Goal: Transaction & Acquisition: Purchase product/service

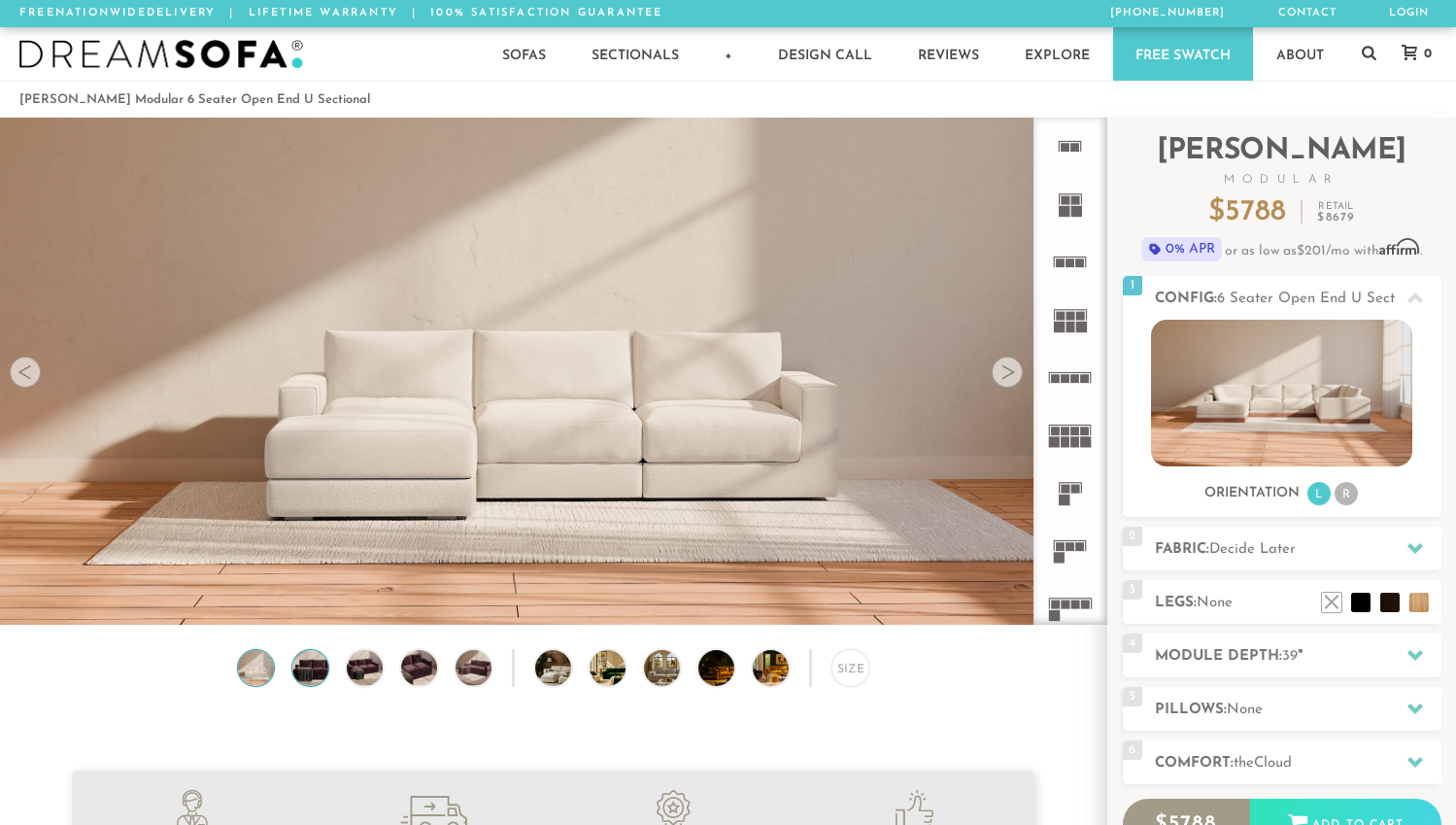
click at [315, 676] on img at bounding box center [310, 668] width 43 height 36
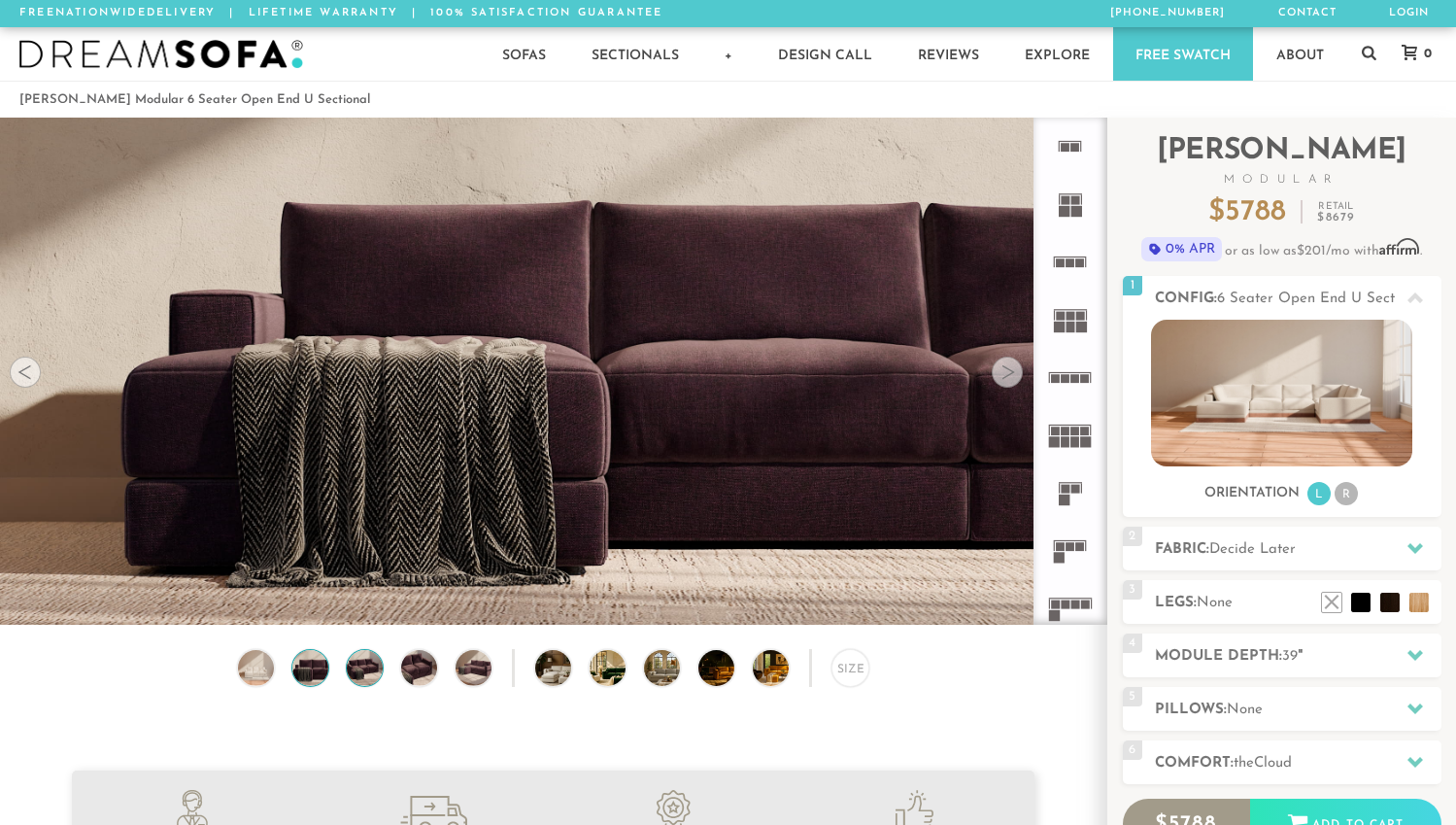
click at [372, 679] on img at bounding box center [364, 668] width 43 height 36
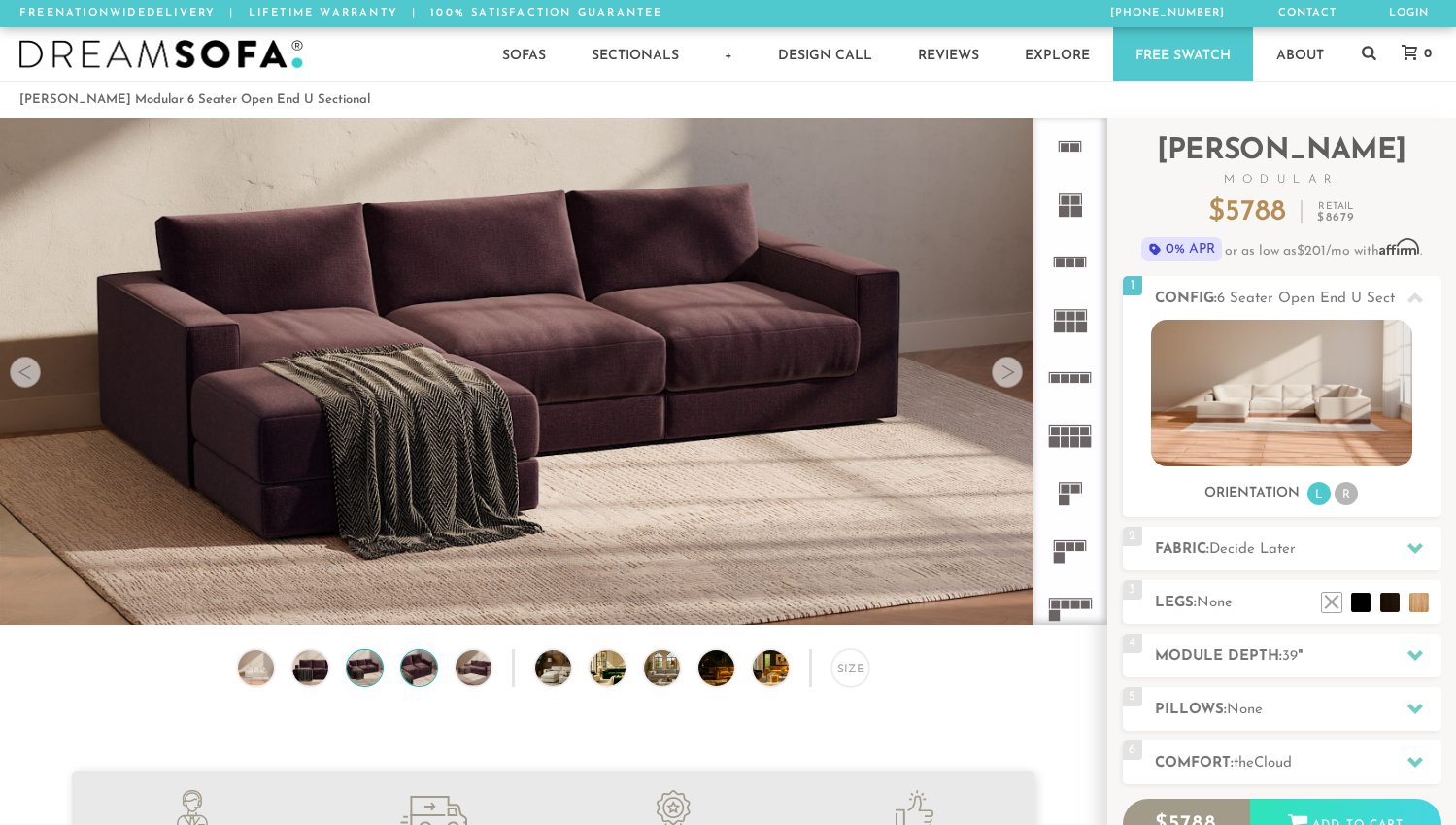
click at [413, 674] on img at bounding box center [419, 668] width 43 height 36
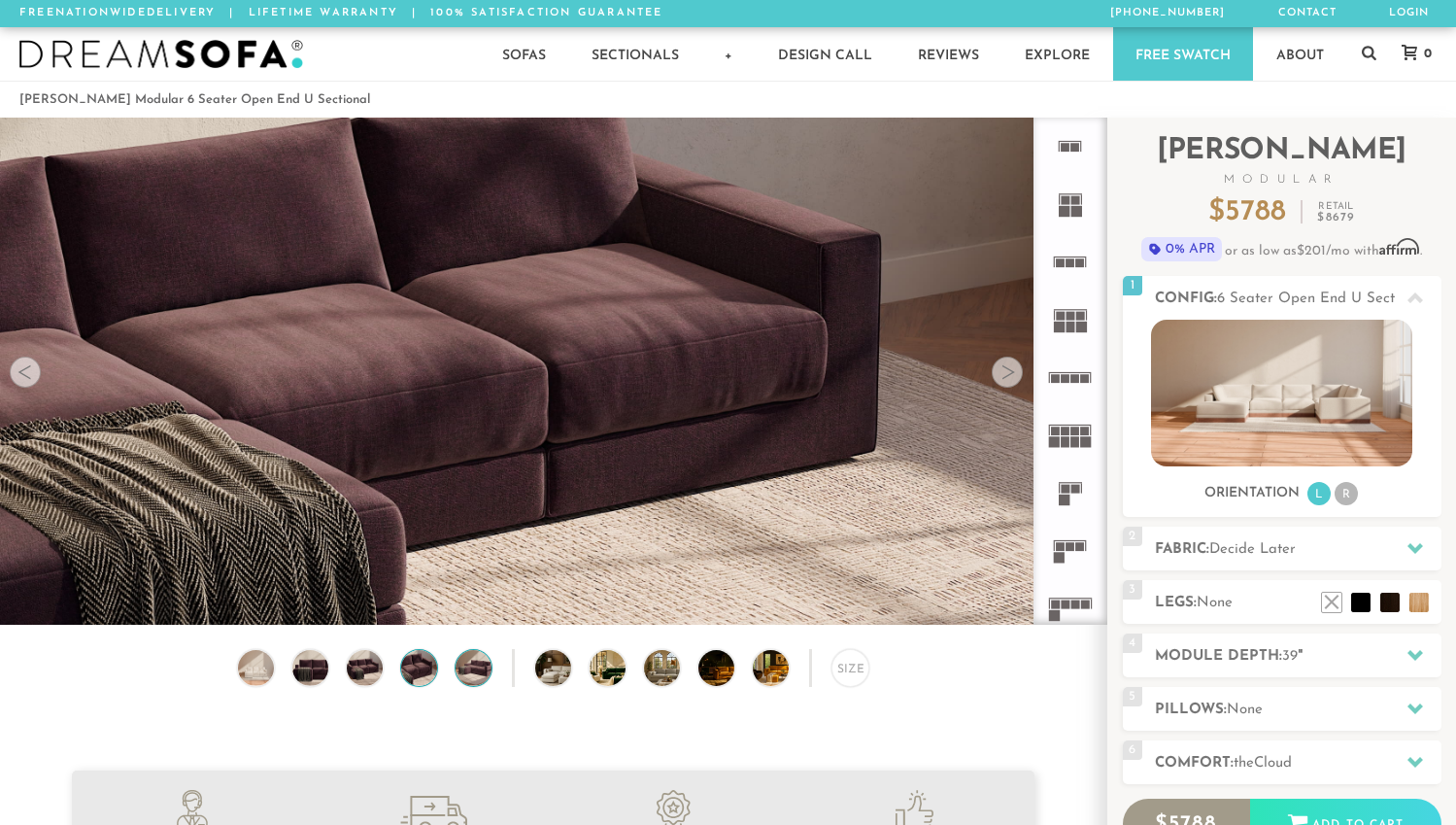
click at [464, 677] on img at bounding box center [474, 668] width 43 height 36
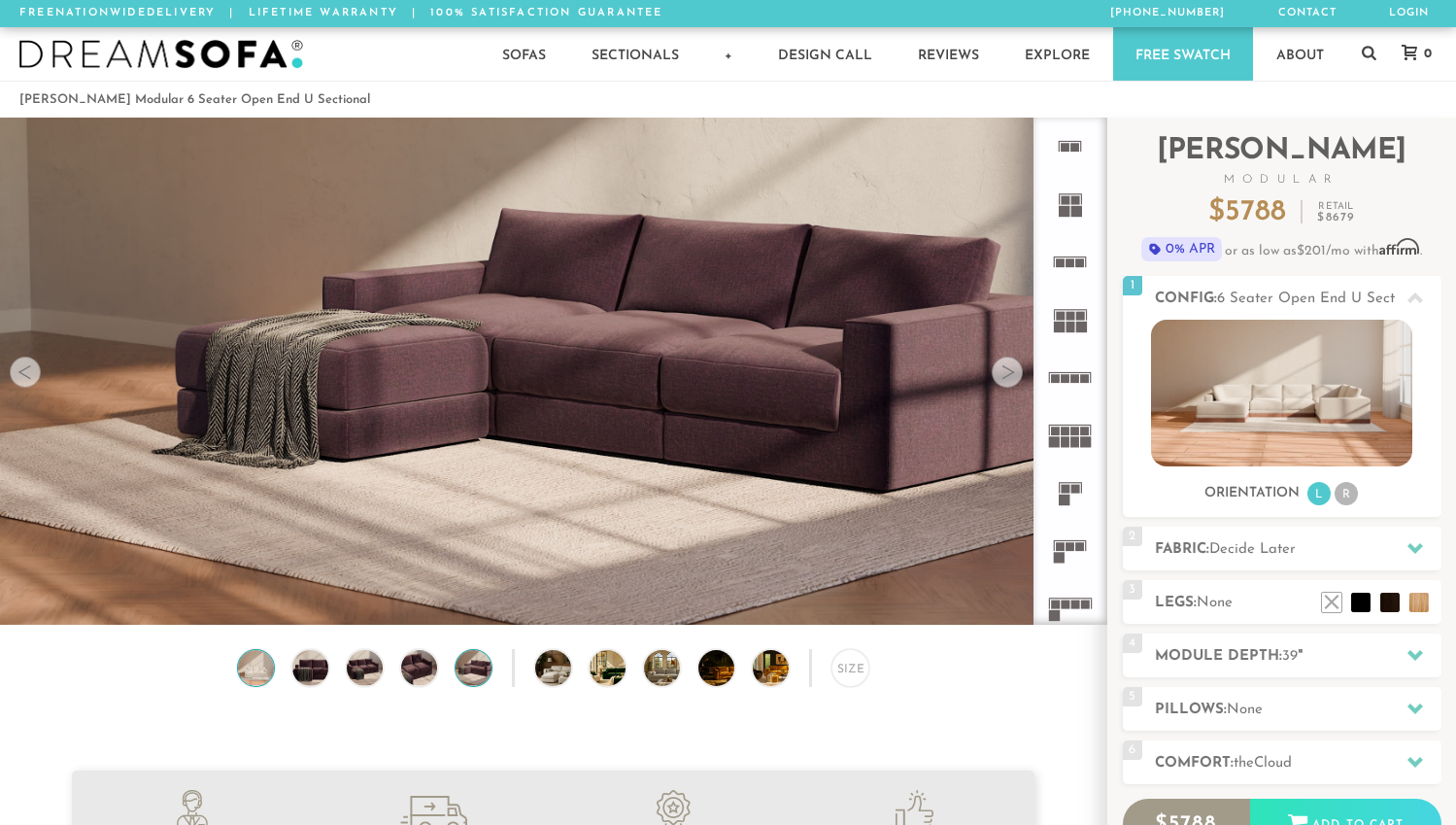
click at [254, 672] on img at bounding box center [255, 668] width 43 height 36
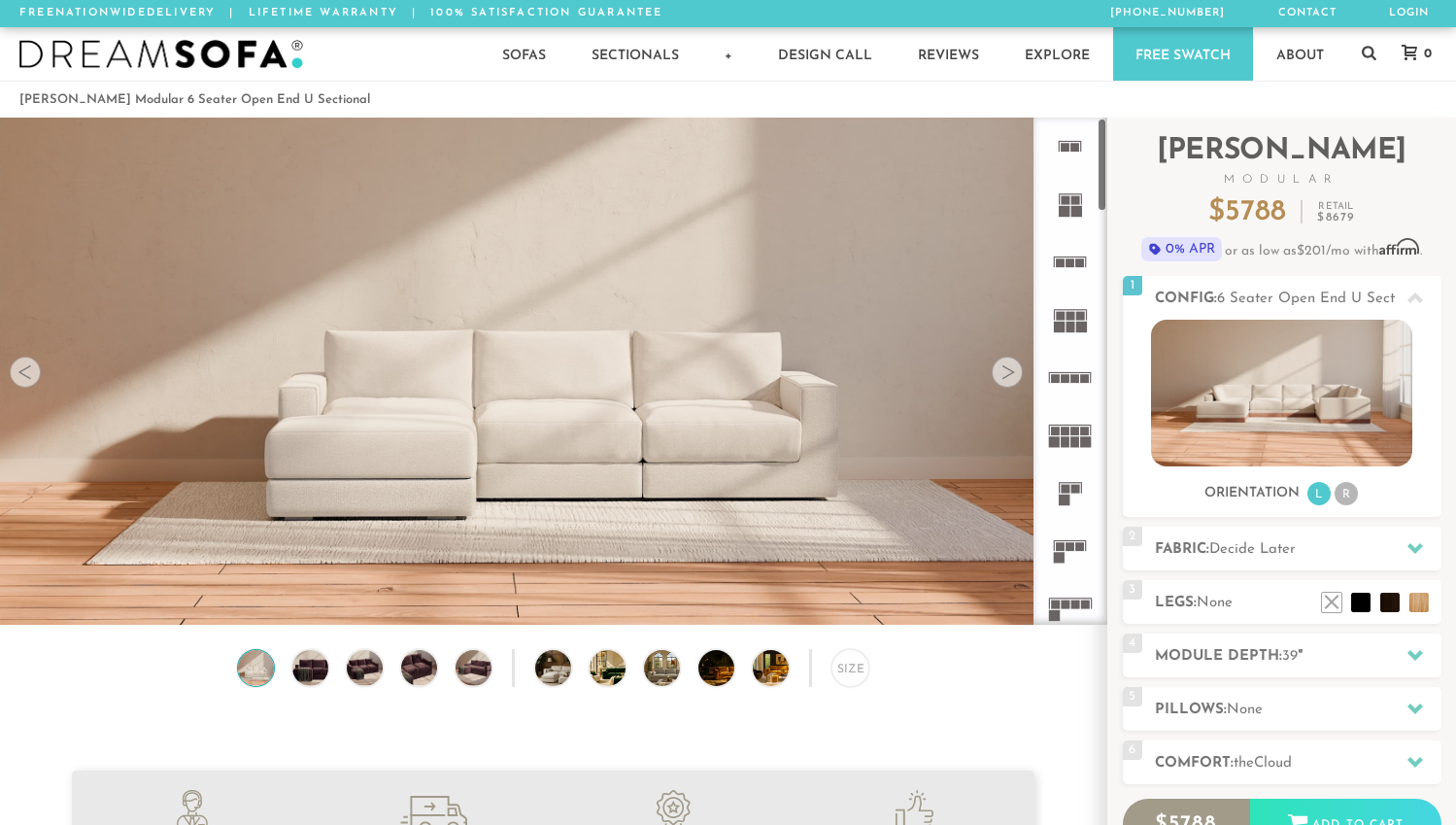
click at [1012, 376] on div at bounding box center [1008, 372] width 31 height 31
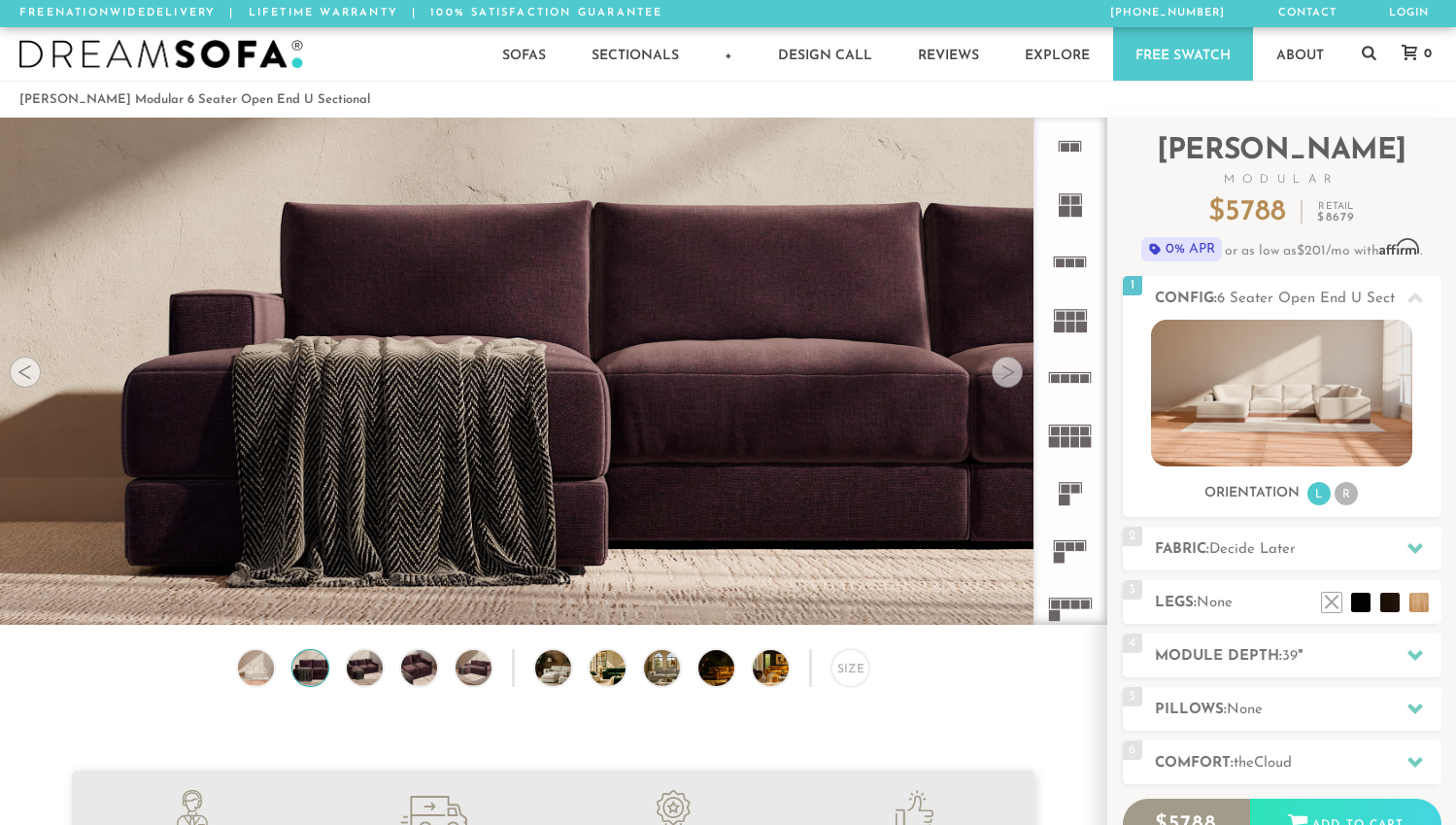
click at [1012, 376] on div at bounding box center [1008, 372] width 31 height 31
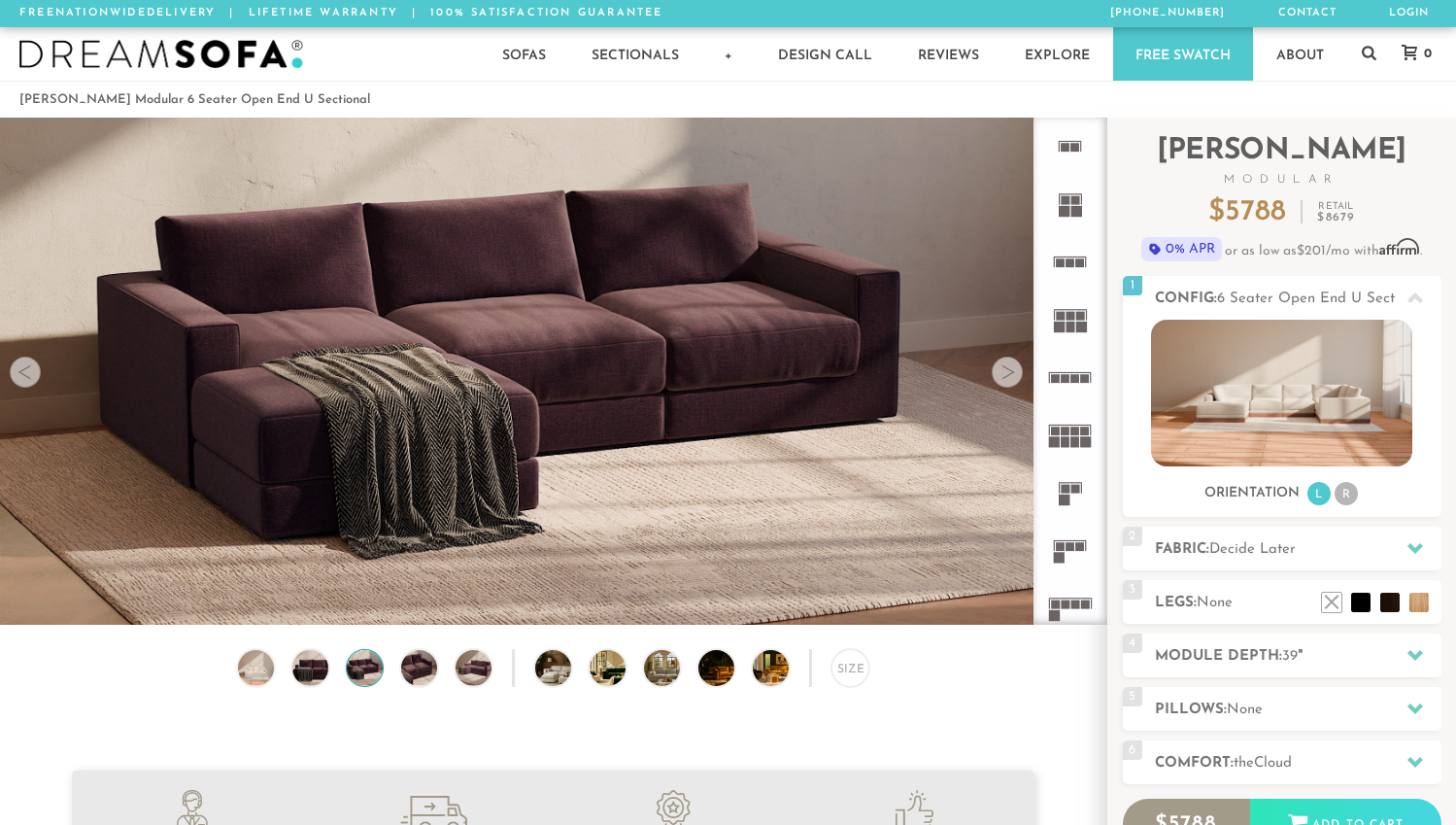
click at [1012, 376] on div at bounding box center [1008, 372] width 31 height 31
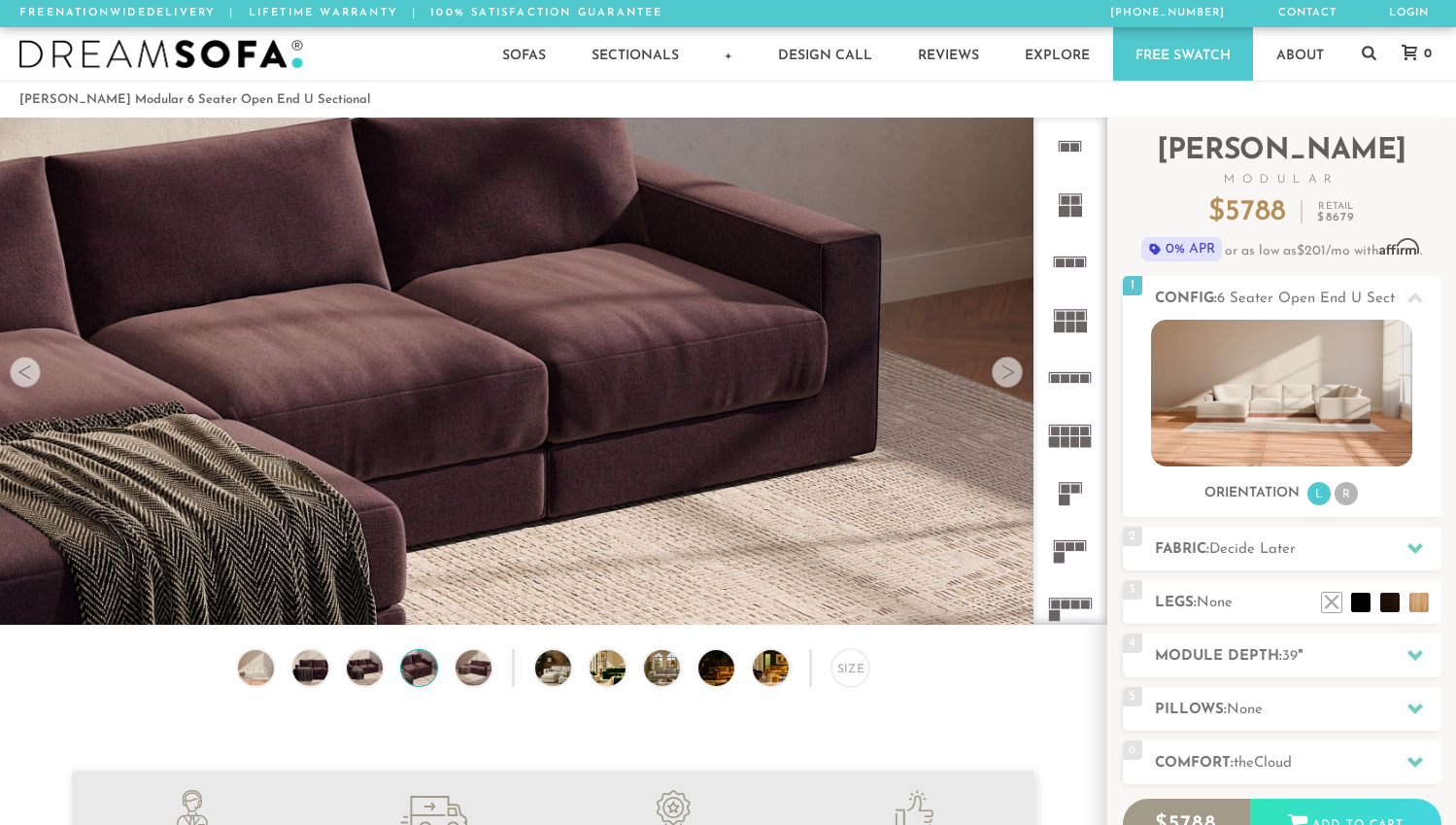
click at [1012, 376] on div at bounding box center [1008, 372] width 31 height 31
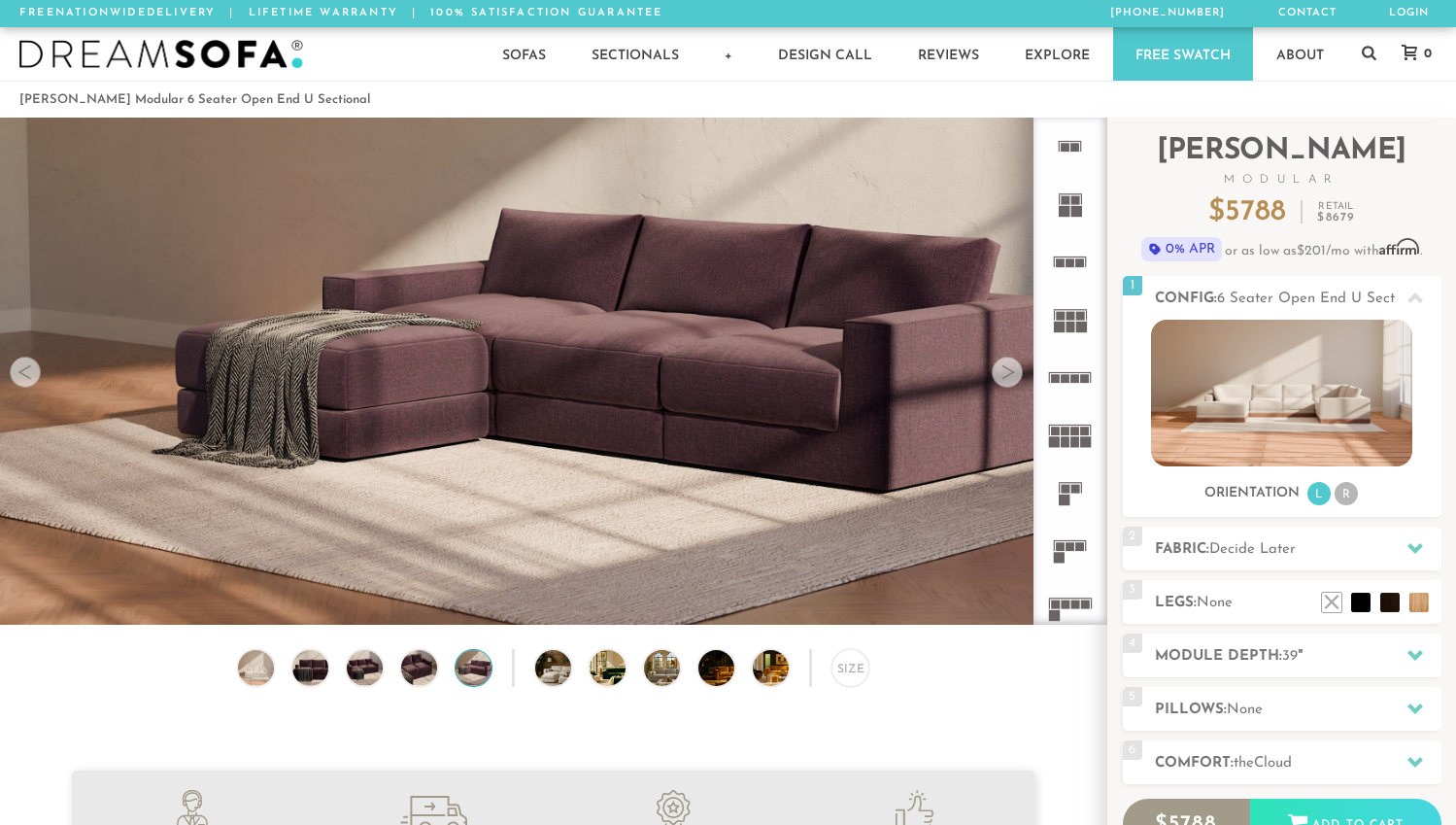
click at [1012, 376] on div at bounding box center [1008, 372] width 31 height 31
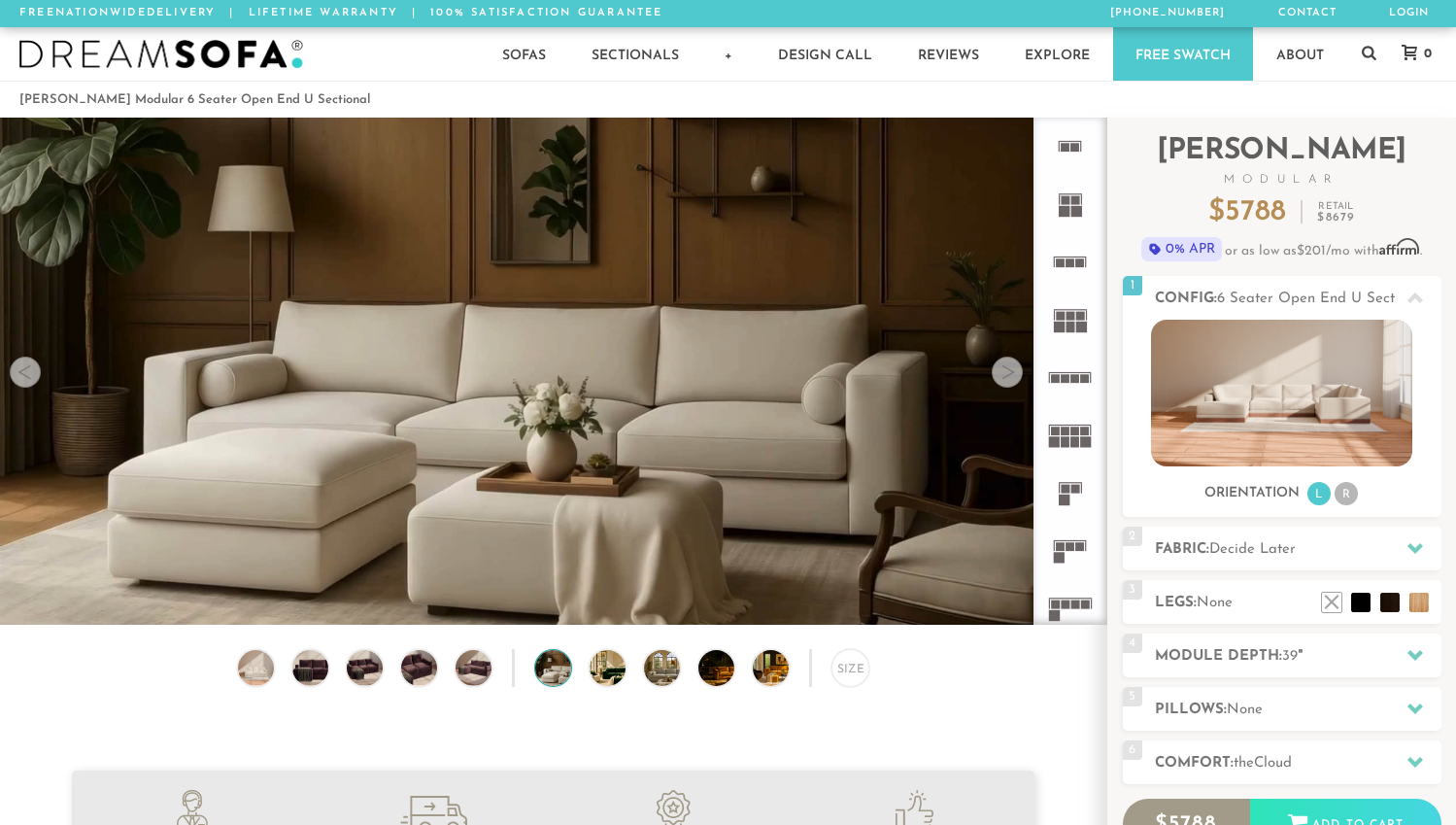
click at [1063, 435] on rect at bounding box center [1065, 430] width 9 height 9
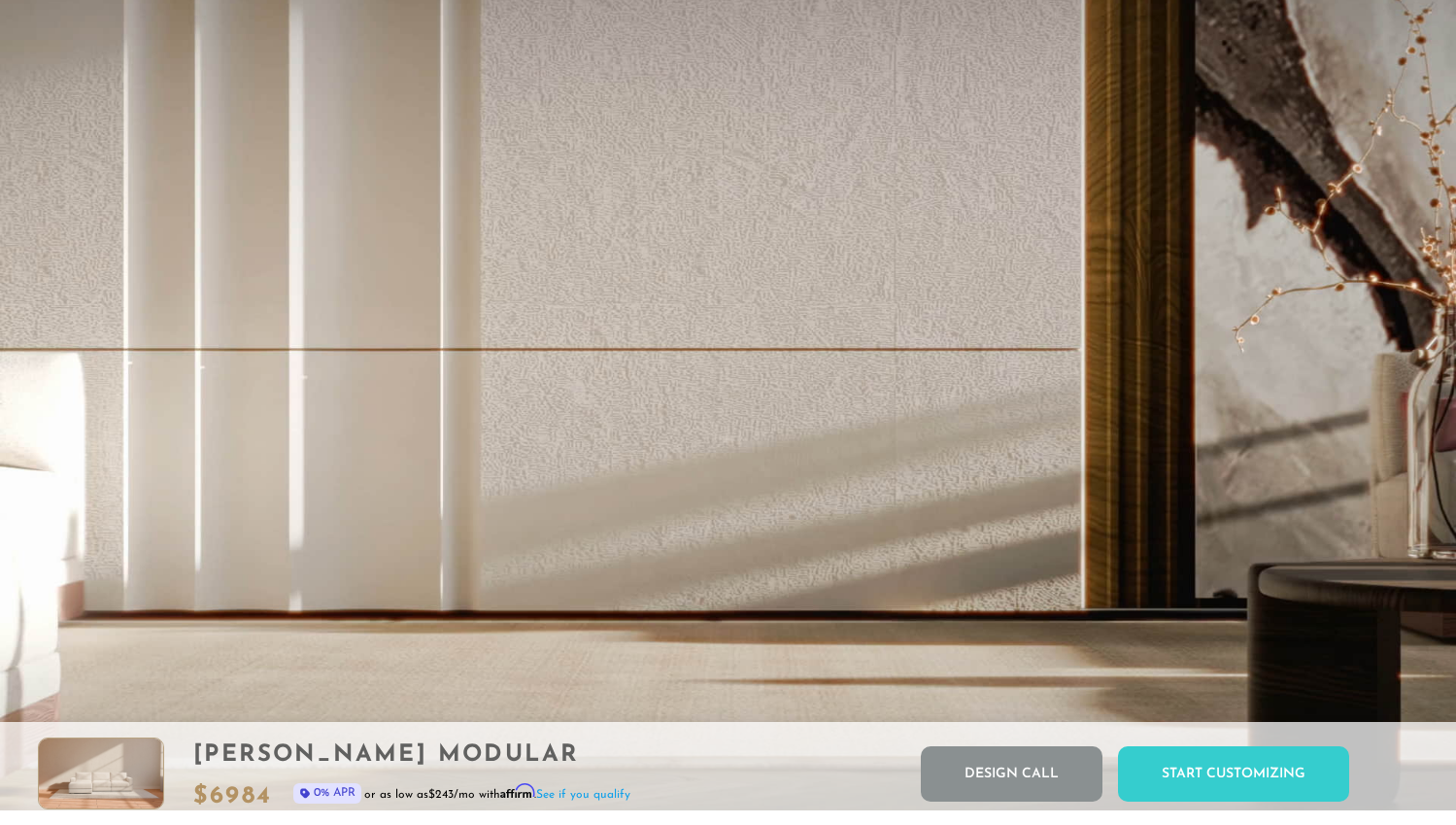
scroll to position [21687, 1441]
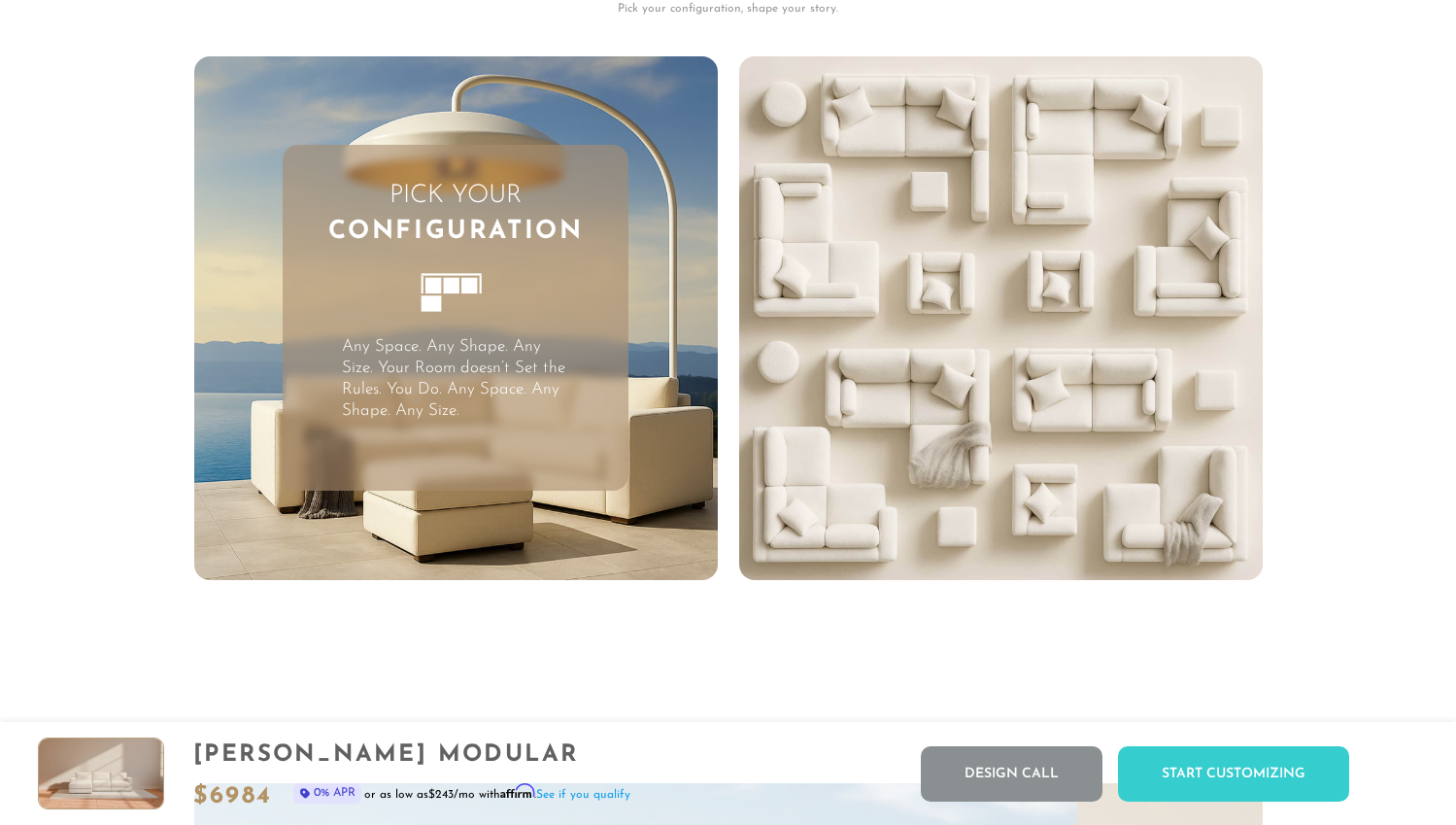
click at [960, 358] on video "Your browser does not support HTML5 video." at bounding box center [1001, 317] width 524 height 523
click at [457, 294] on rect at bounding box center [451, 286] width 16 height 16
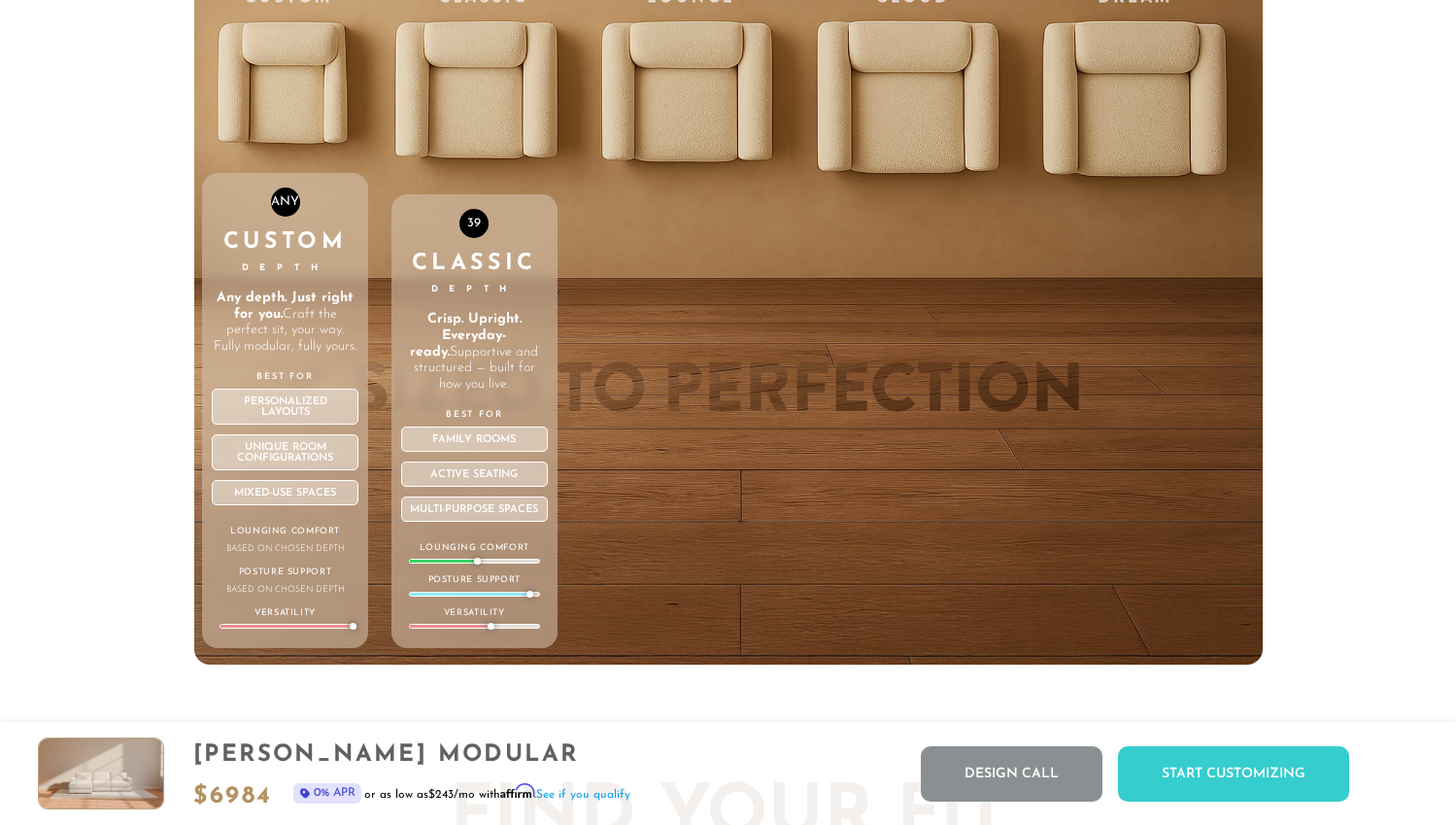
scroll to position [6726, 0]
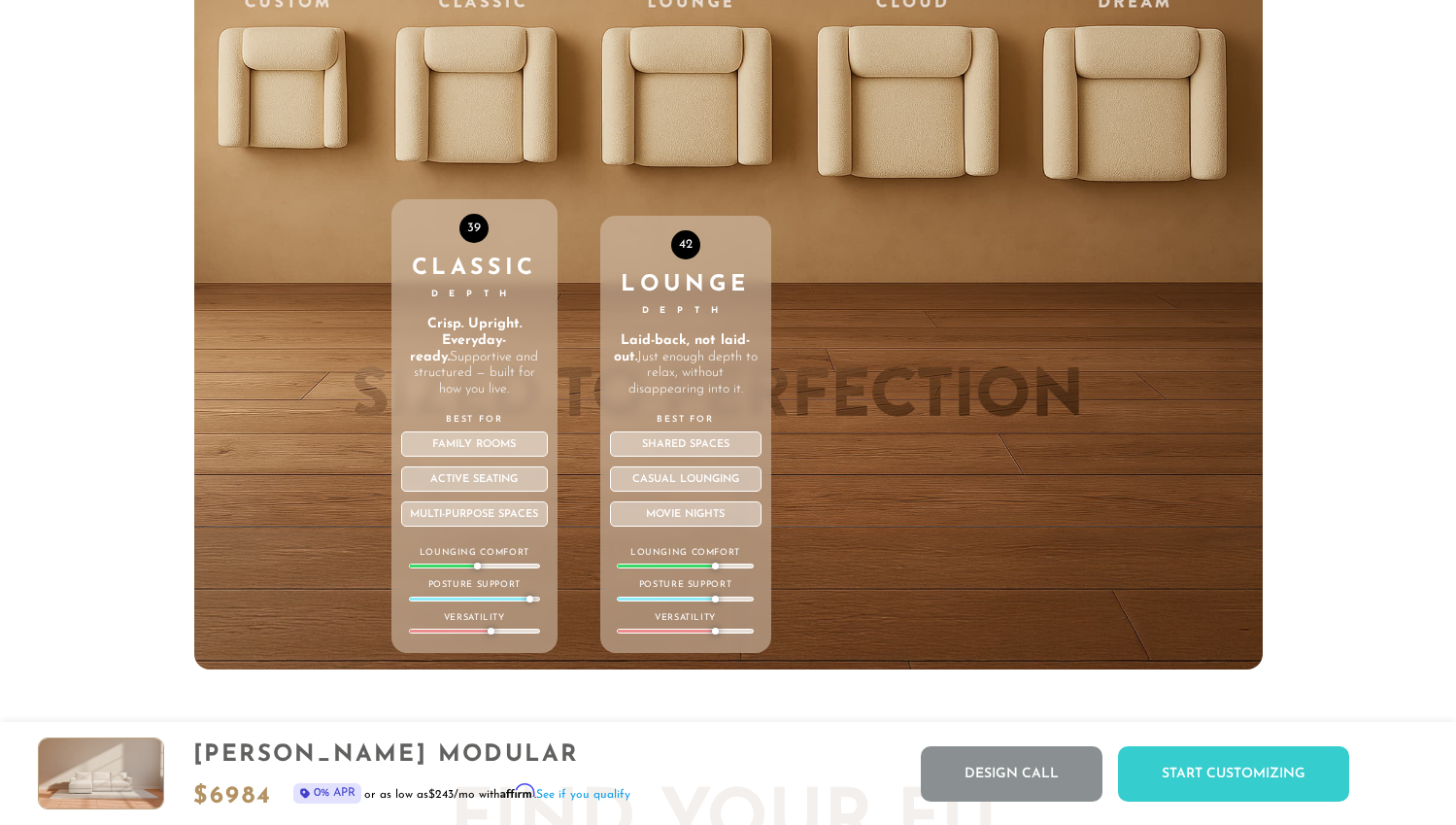
click at [663, 103] on div "42 Lounge Depth Laid-back, not laid-out. Just enough depth to relax, without di…" at bounding box center [686, 256] width 171 height 826
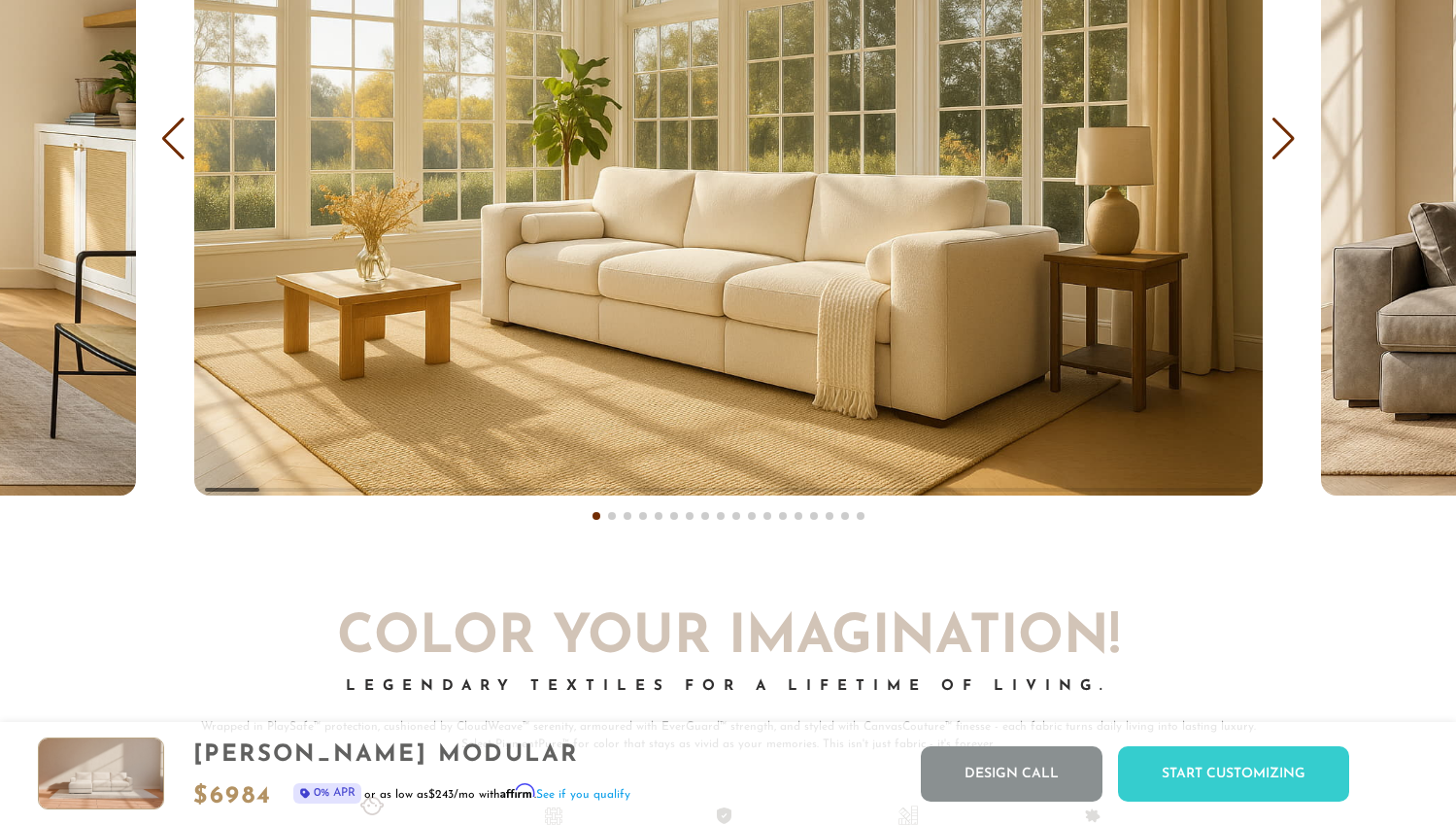
scroll to position [11793, 0]
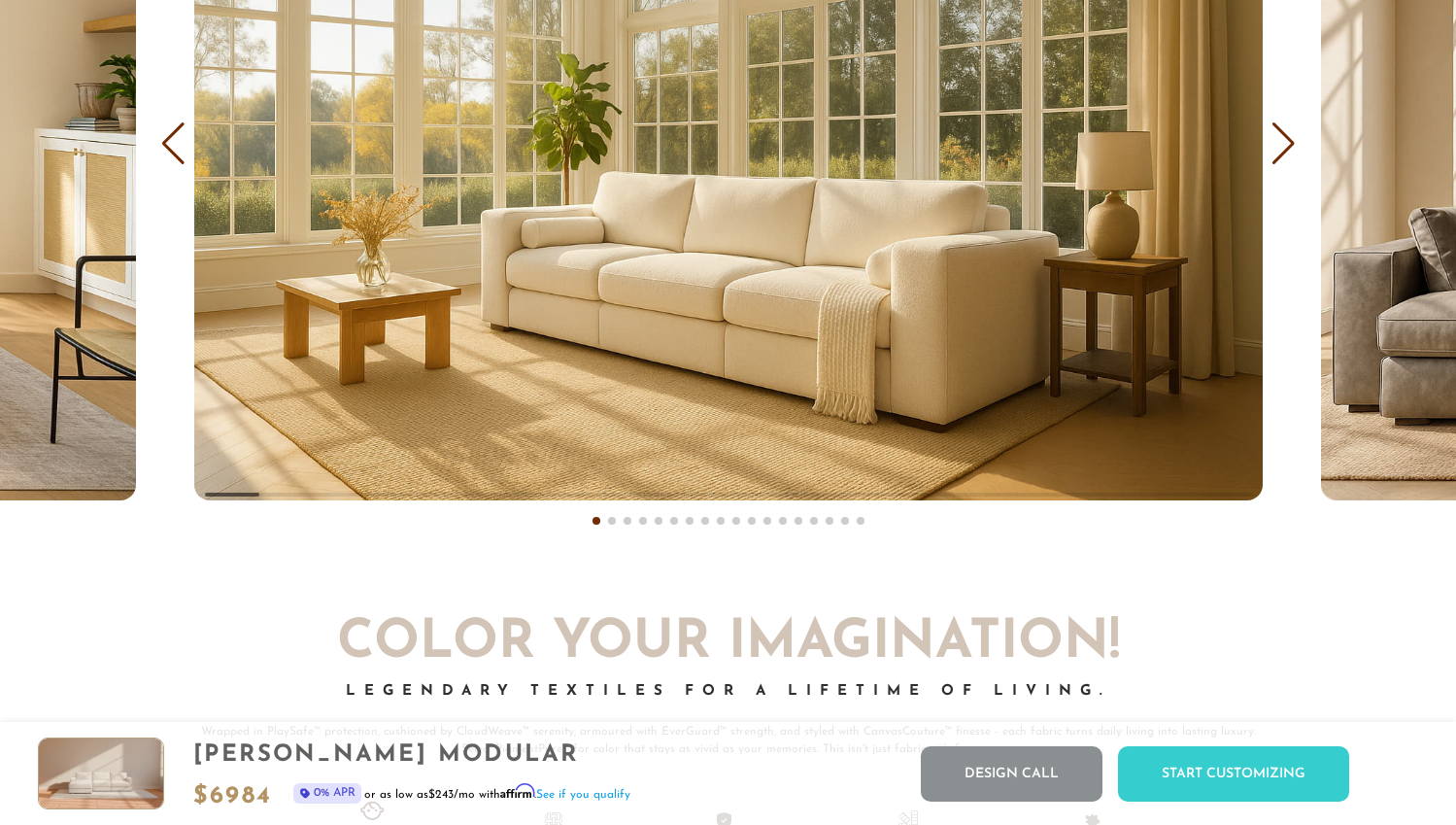
click at [1293, 147] on div "Next slide" at bounding box center [1283, 144] width 27 height 43
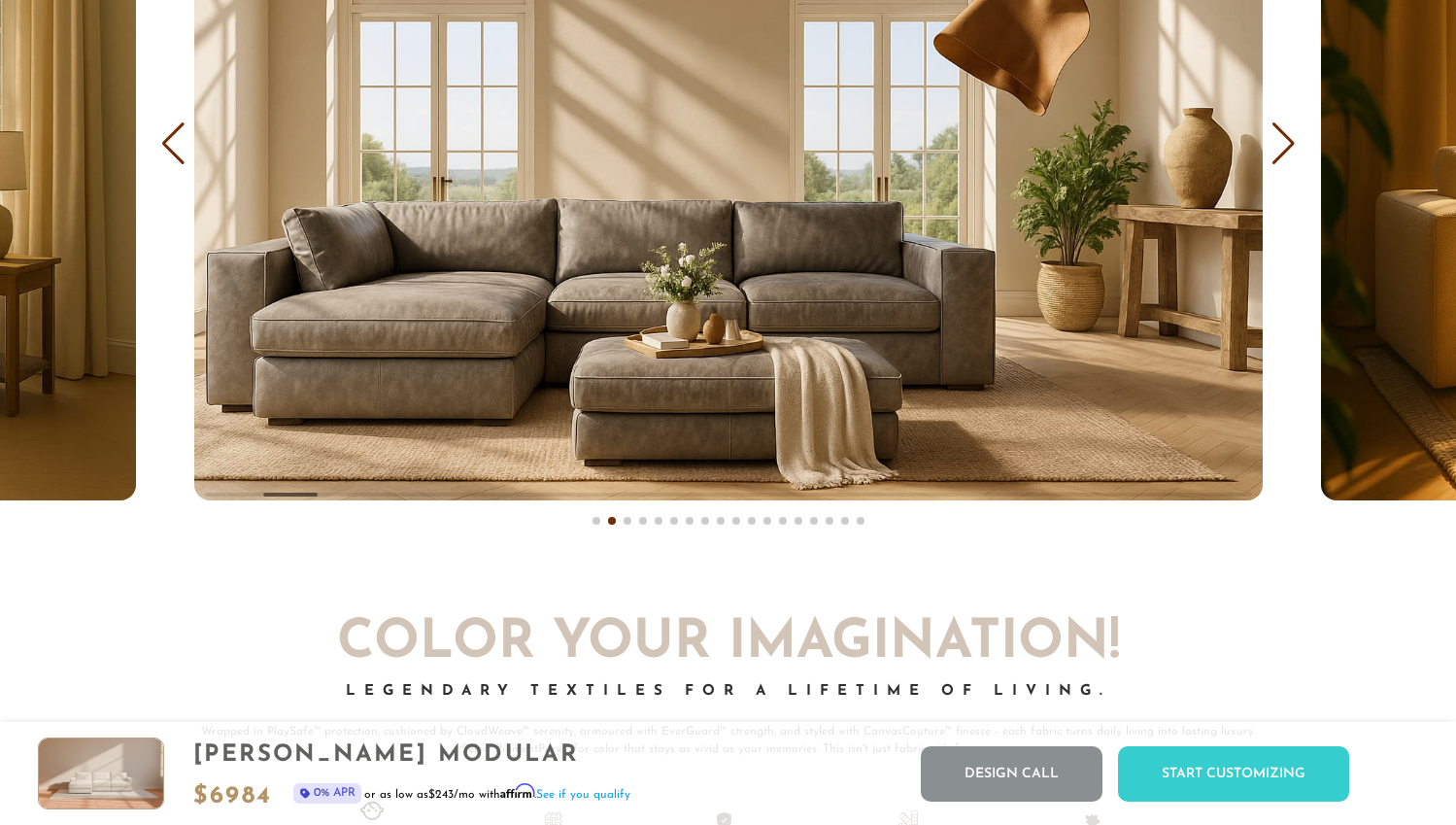
click at [1289, 153] on div "Next slide" at bounding box center [1283, 144] width 27 height 43
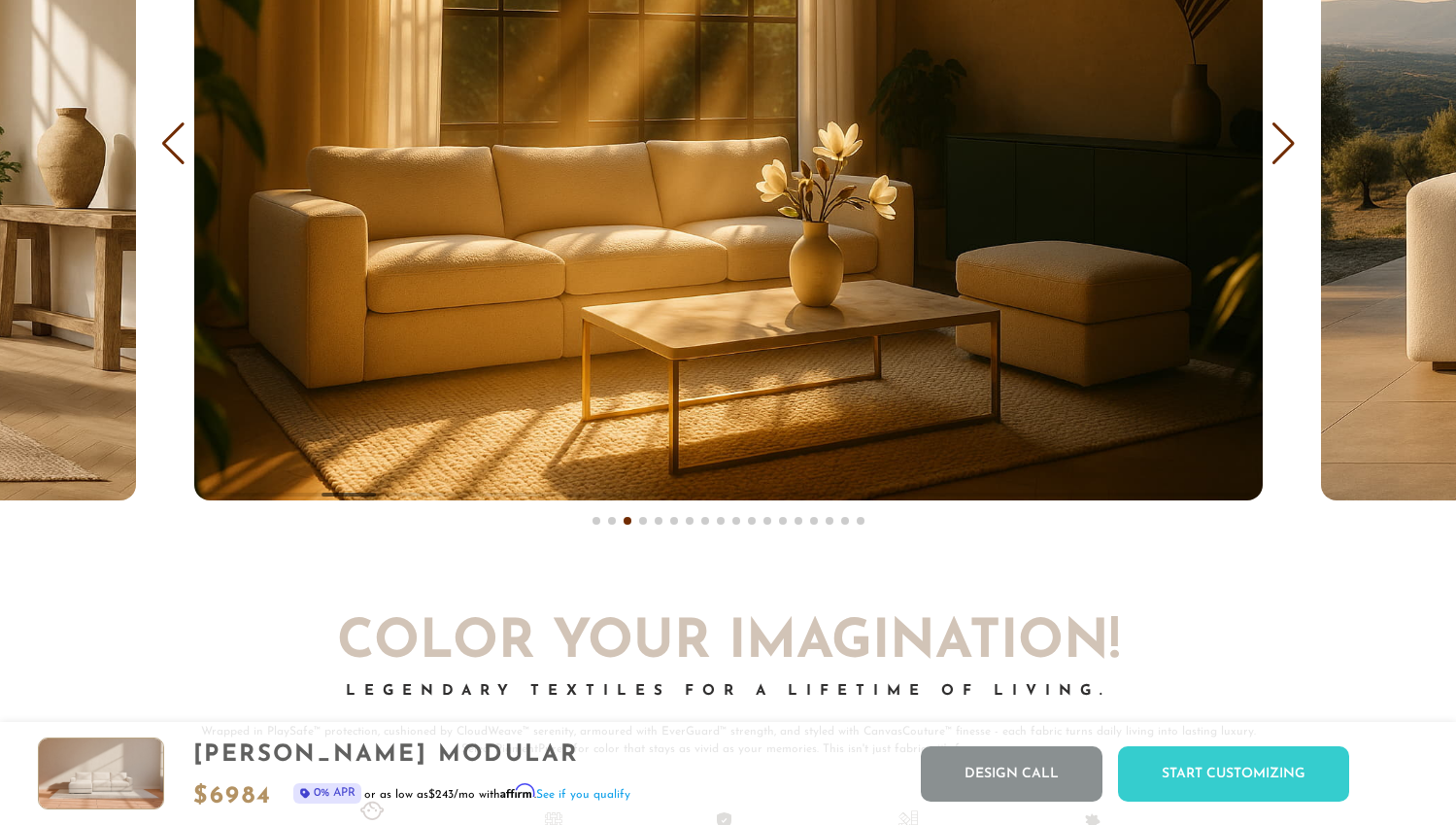
click at [1289, 153] on div "Next slide" at bounding box center [1283, 144] width 27 height 43
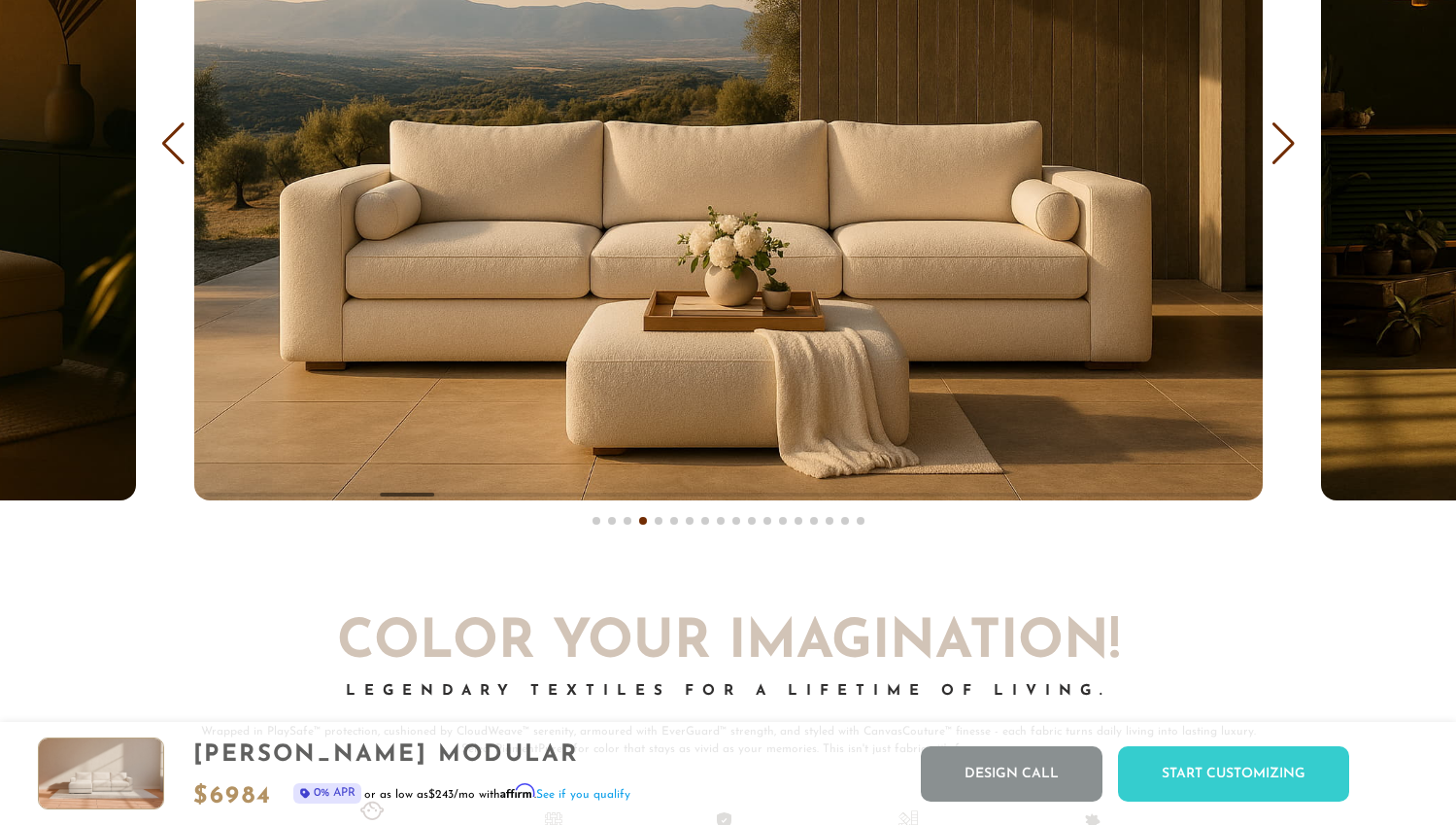
click at [1289, 153] on div "Next slide" at bounding box center [1283, 144] width 27 height 43
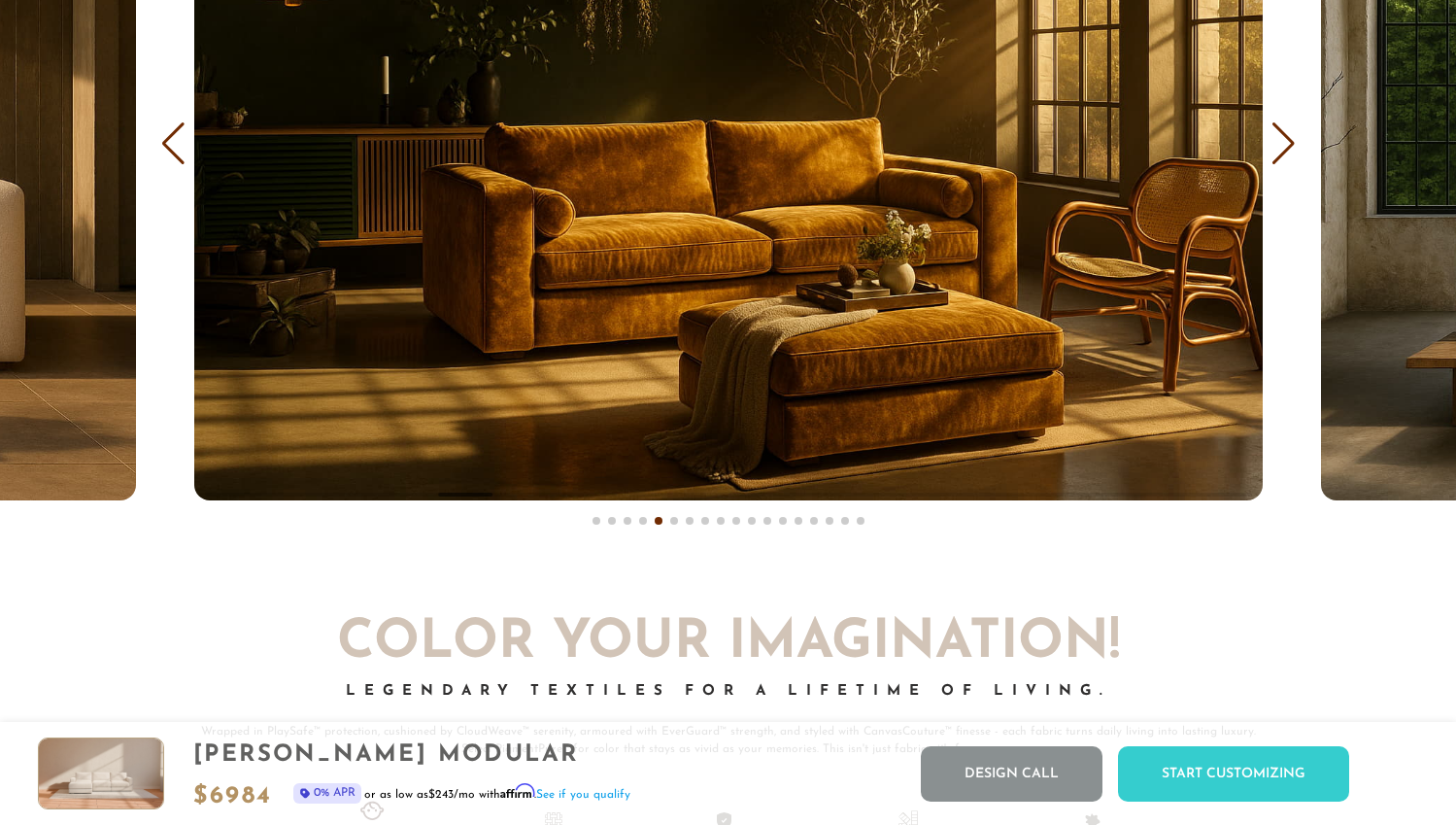
click at [1289, 153] on div "Next slide" at bounding box center [1283, 144] width 27 height 43
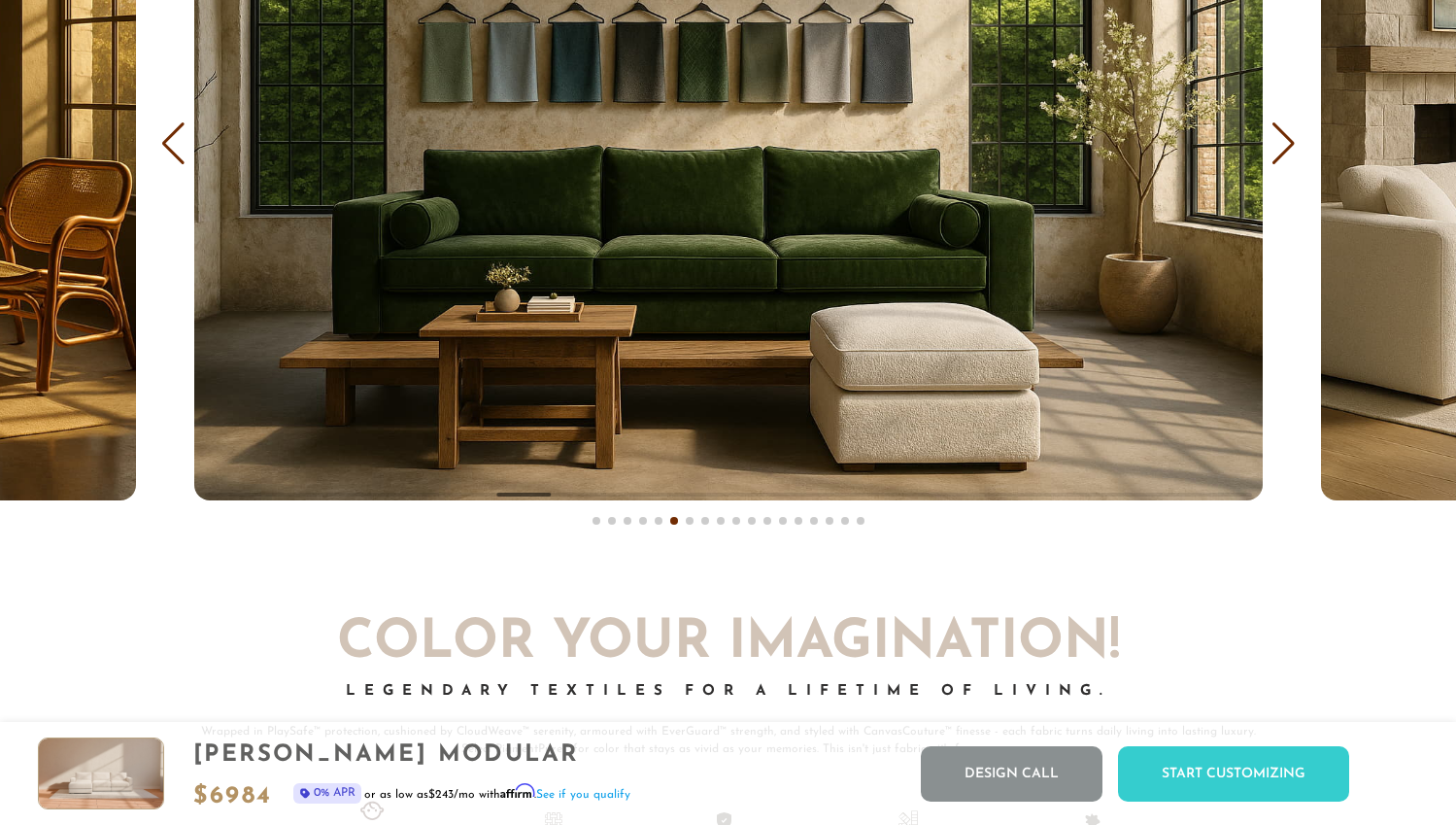
click at [1289, 153] on div "Next slide" at bounding box center [1283, 144] width 27 height 43
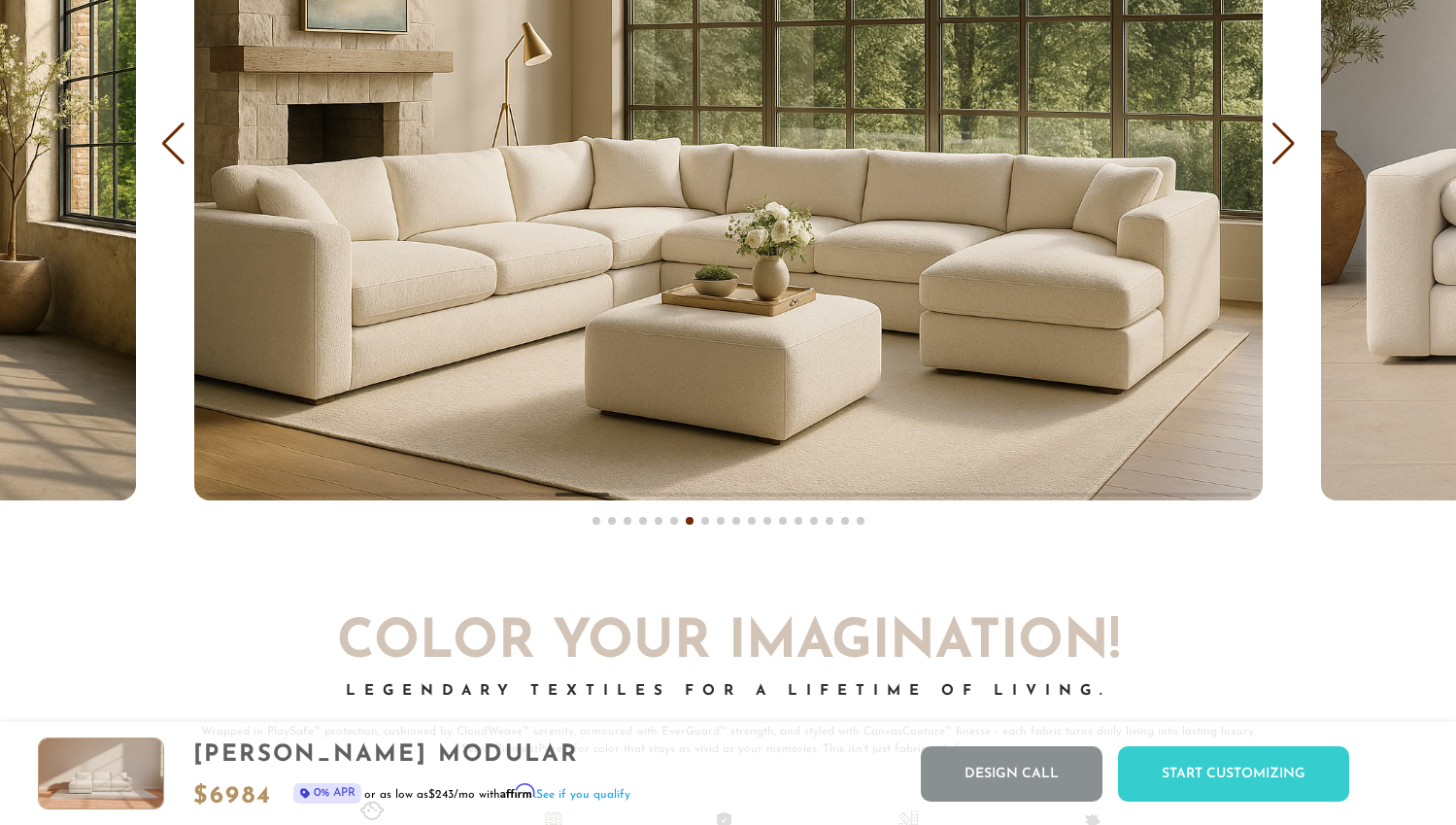
click at [1289, 153] on div "Next slide" at bounding box center [1283, 144] width 27 height 43
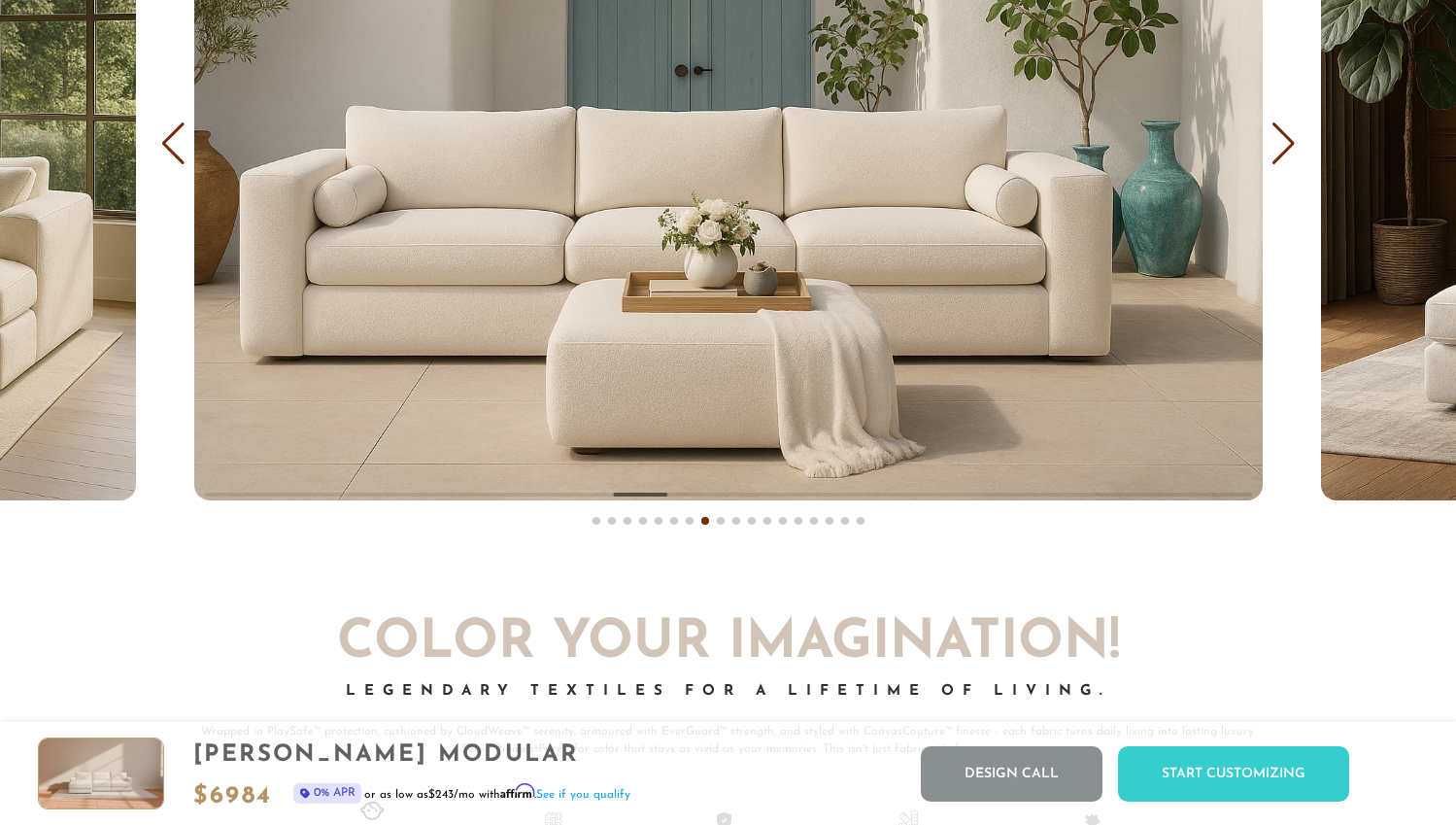
click at [1289, 153] on div "Next slide" at bounding box center [1283, 144] width 27 height 43
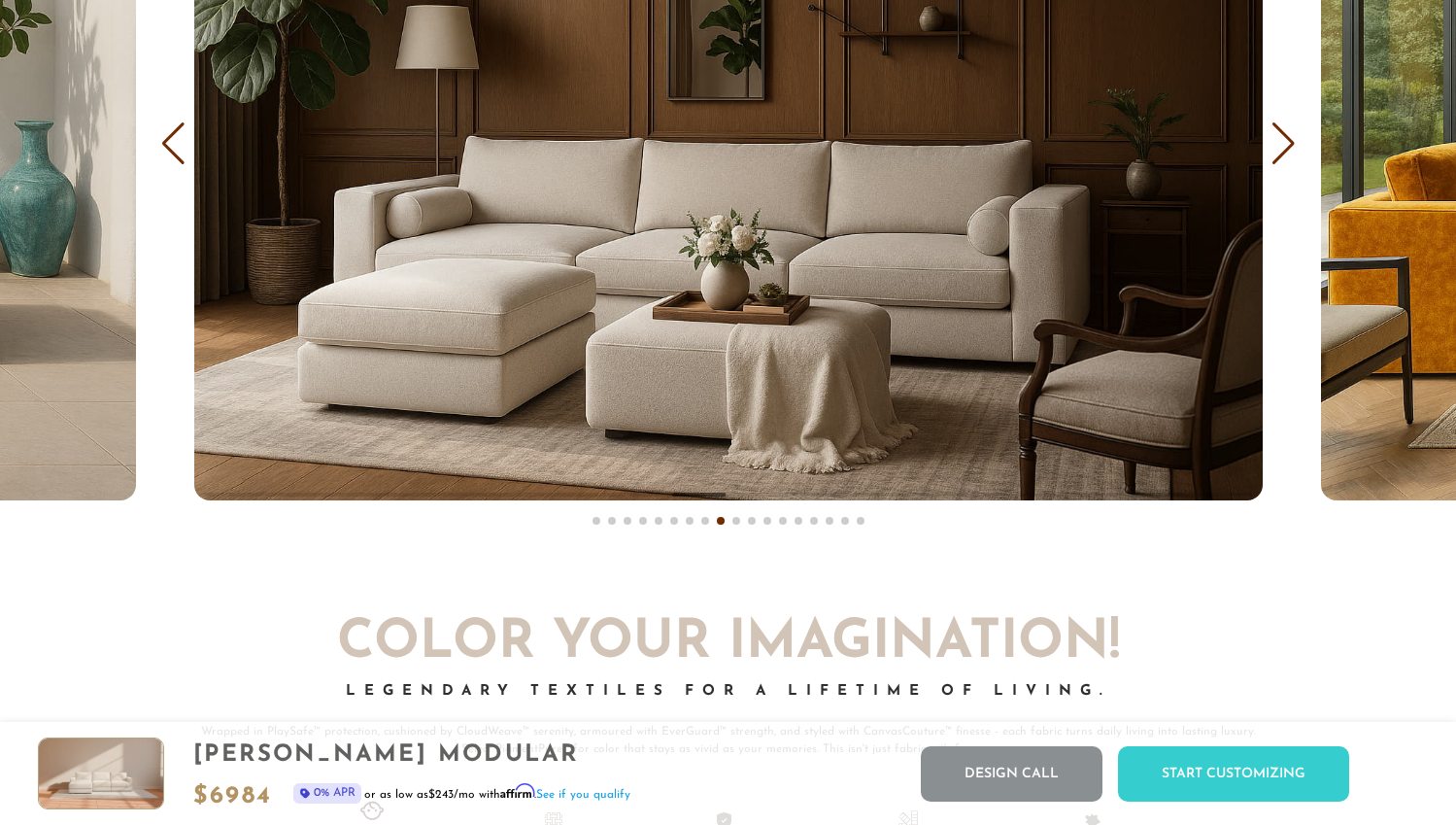
click at [1289, 153] on div "Next slide" at bounding box center [1283, 144] width 27 height 43
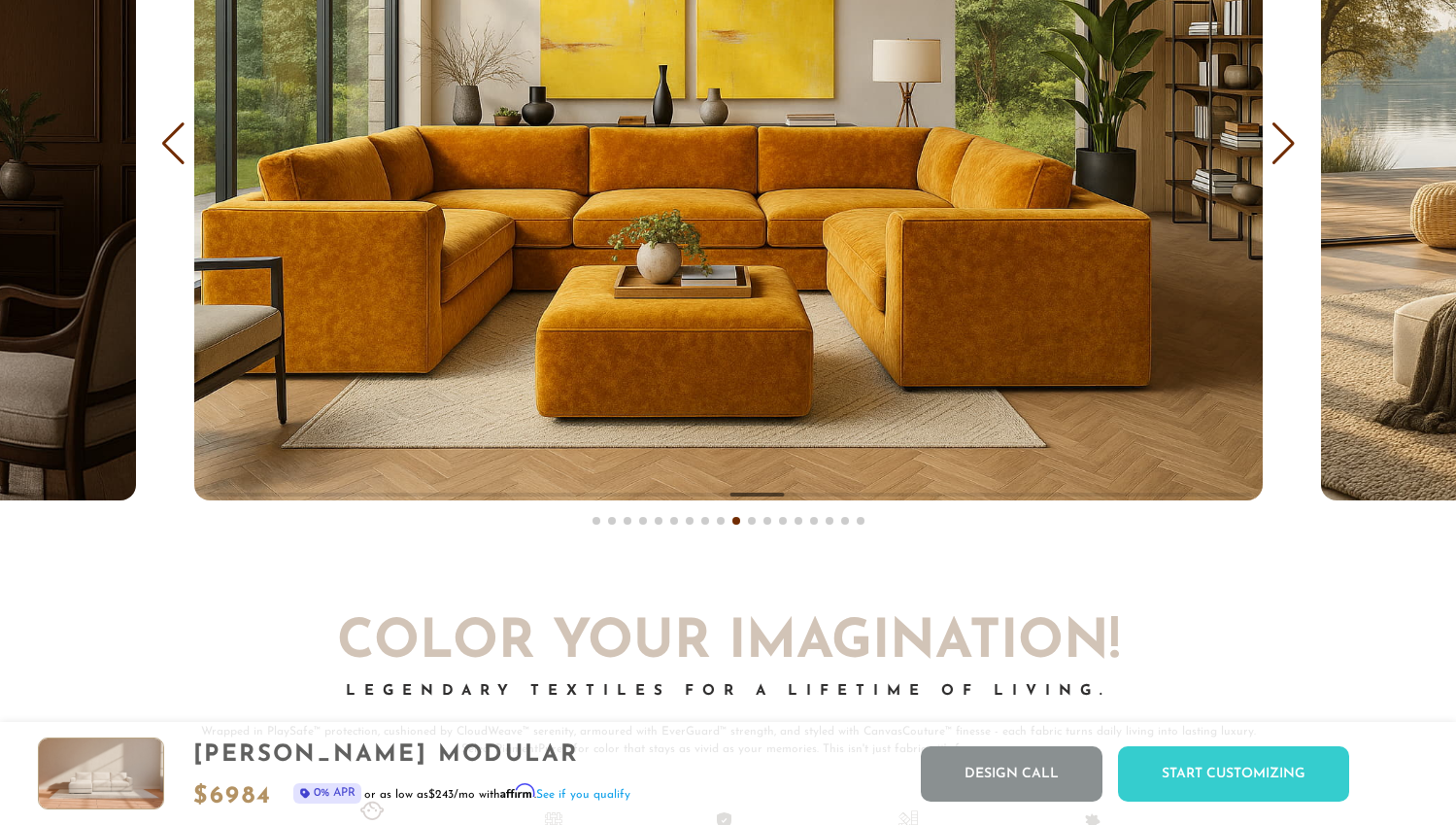
click at [1289, 153] on div "Next slide" at bounding box center [1283, 144] width 27 height 43
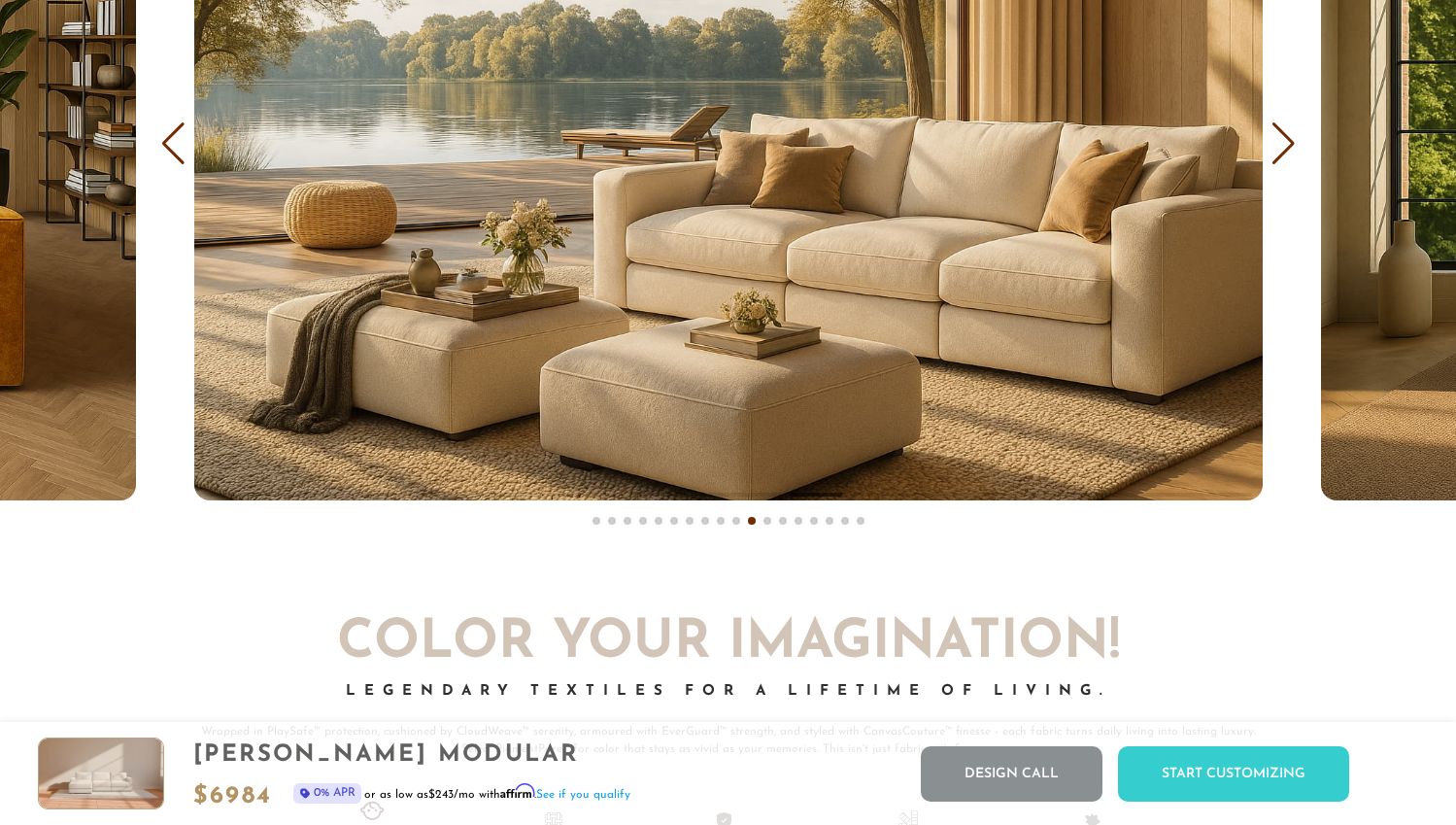
click at [1289, 153] on div "Next slide" at bounding box center [1283, 144] width 27 height 43
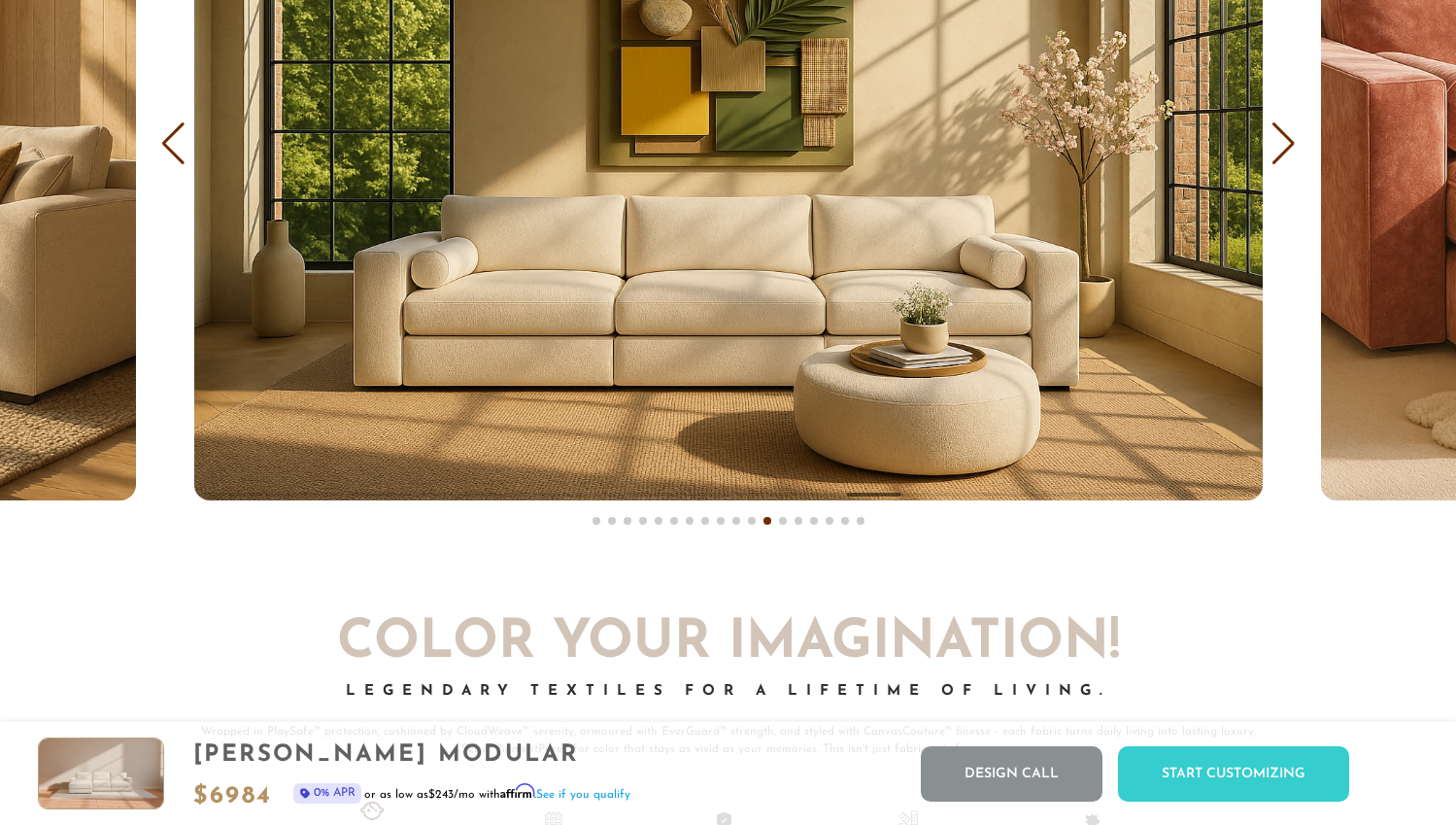
click at [1289, 153] on div "Next slide" at bounding box center [1283, 144] width 27 height 43
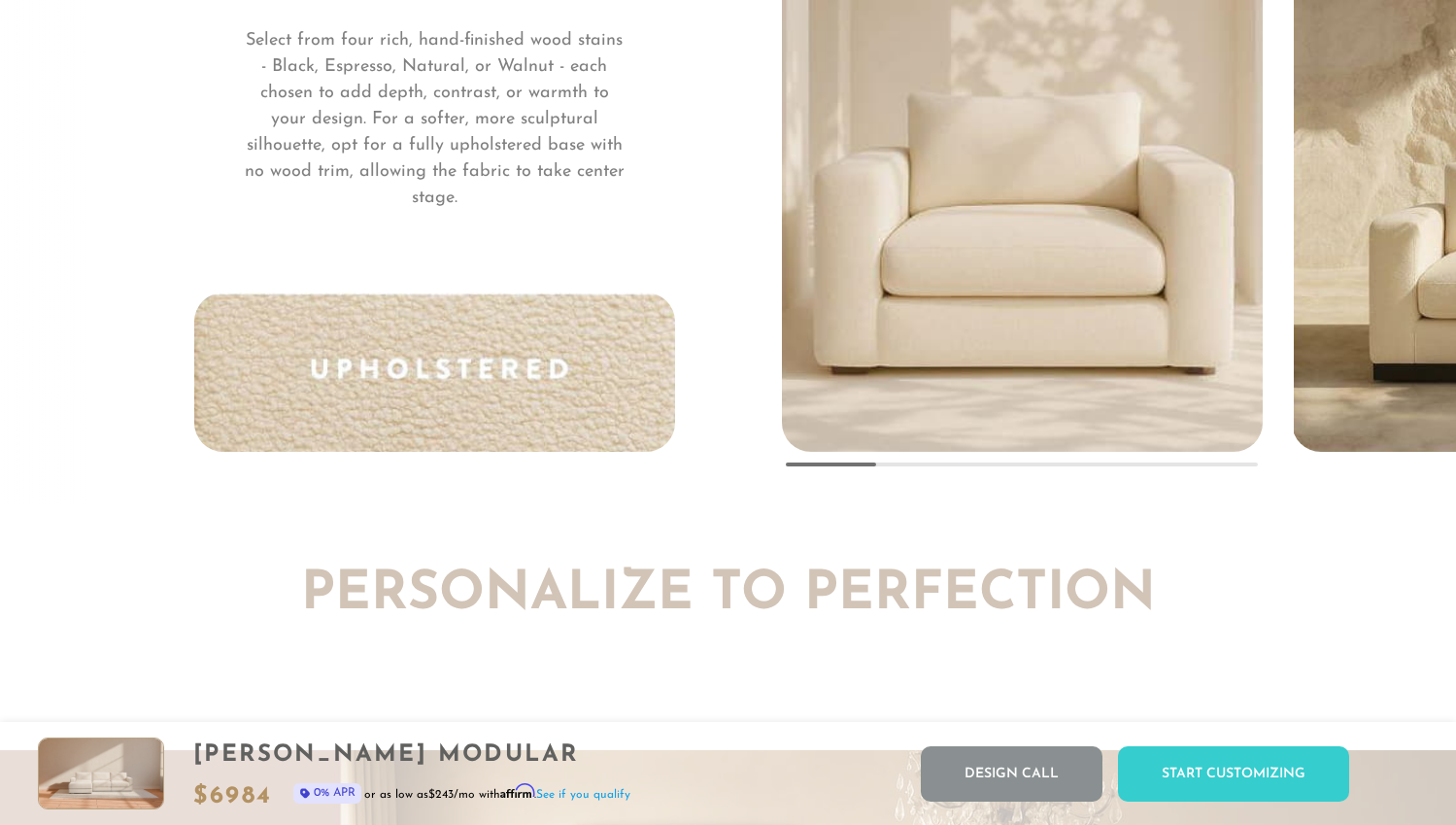
scroll to position [14649, 0]
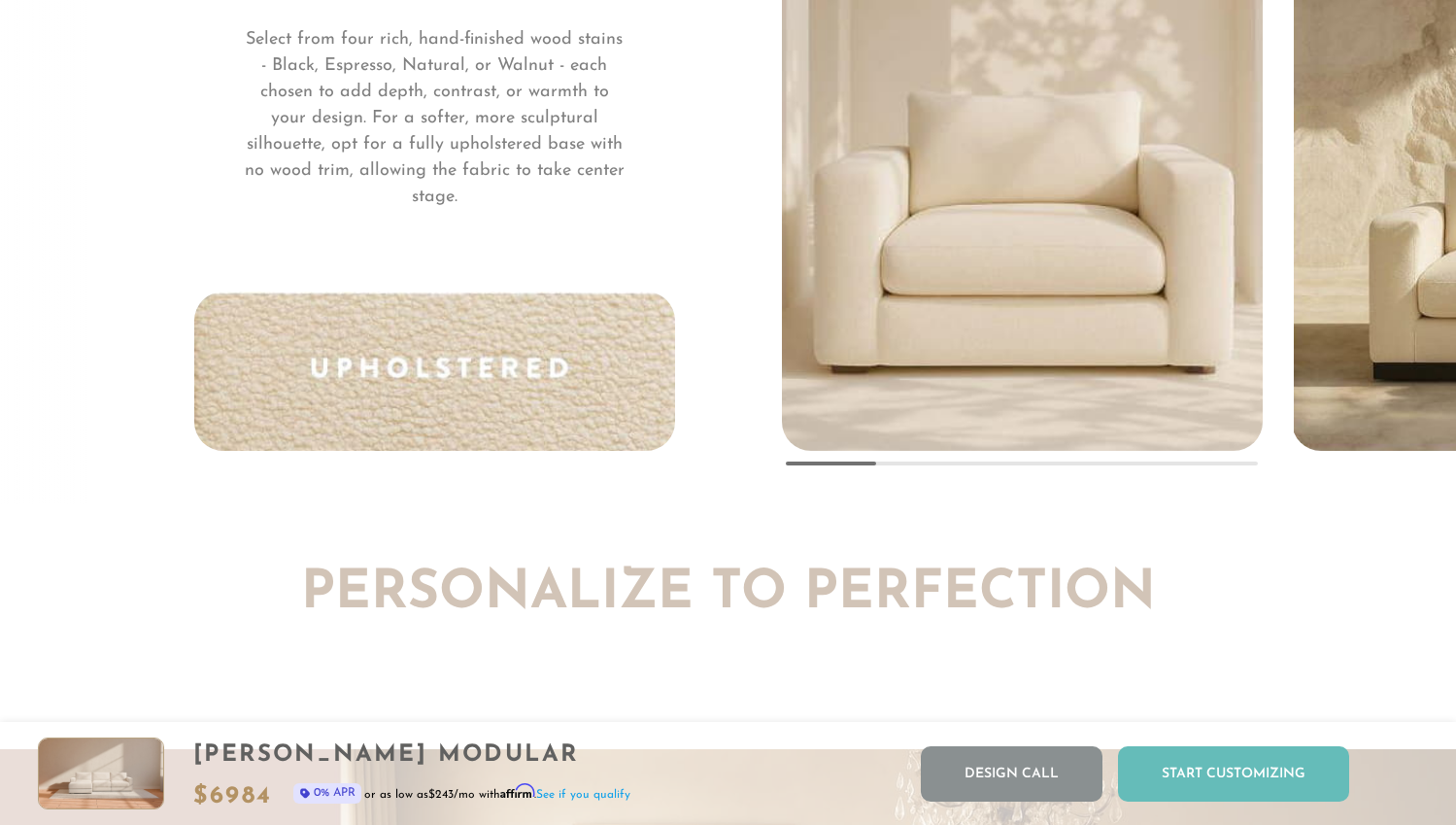
click at [1233, 770] on div "Start Customizing" at bounding box center [1233, 773] width 231 height 55
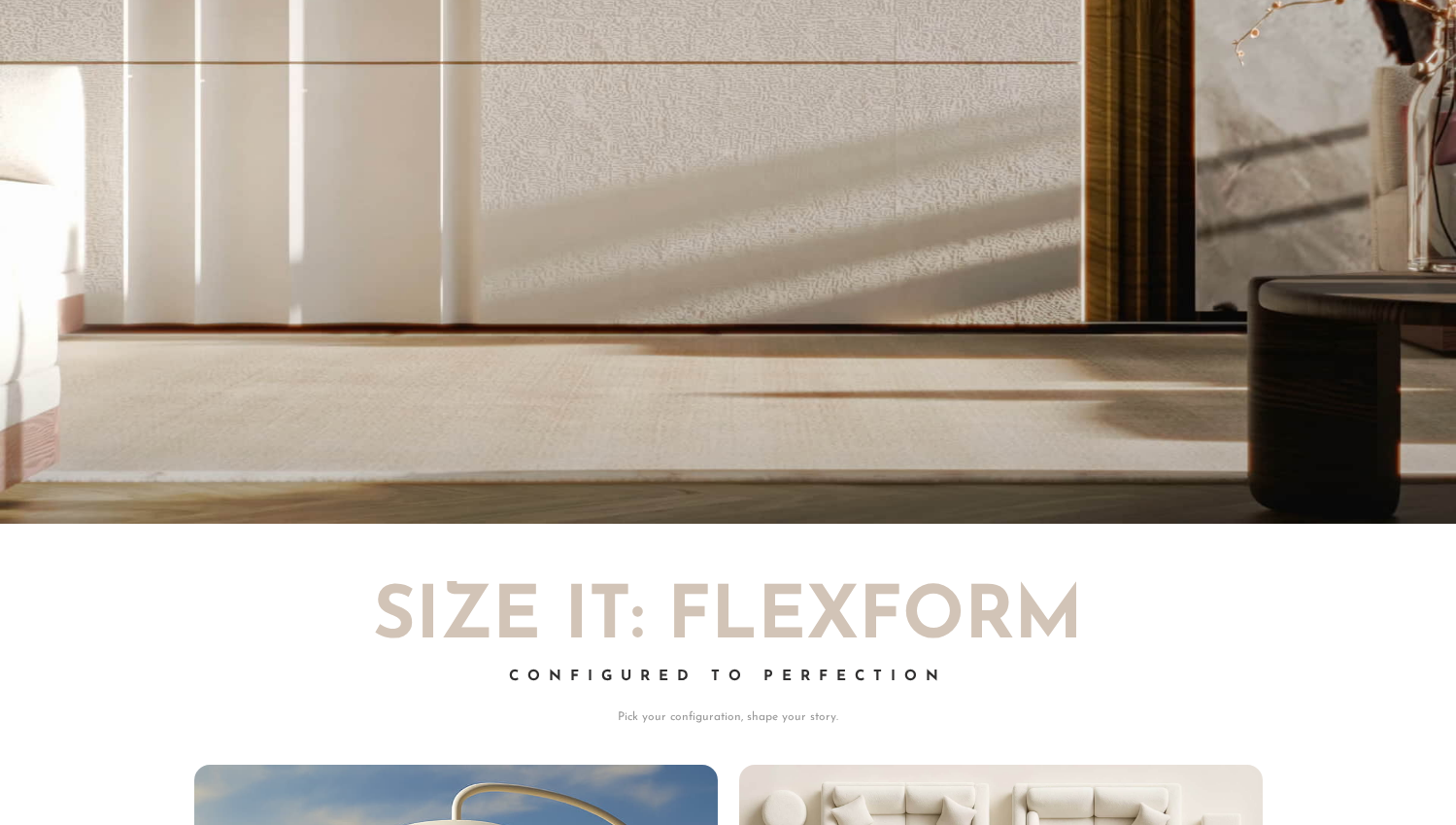
scroll to position [0, 0]
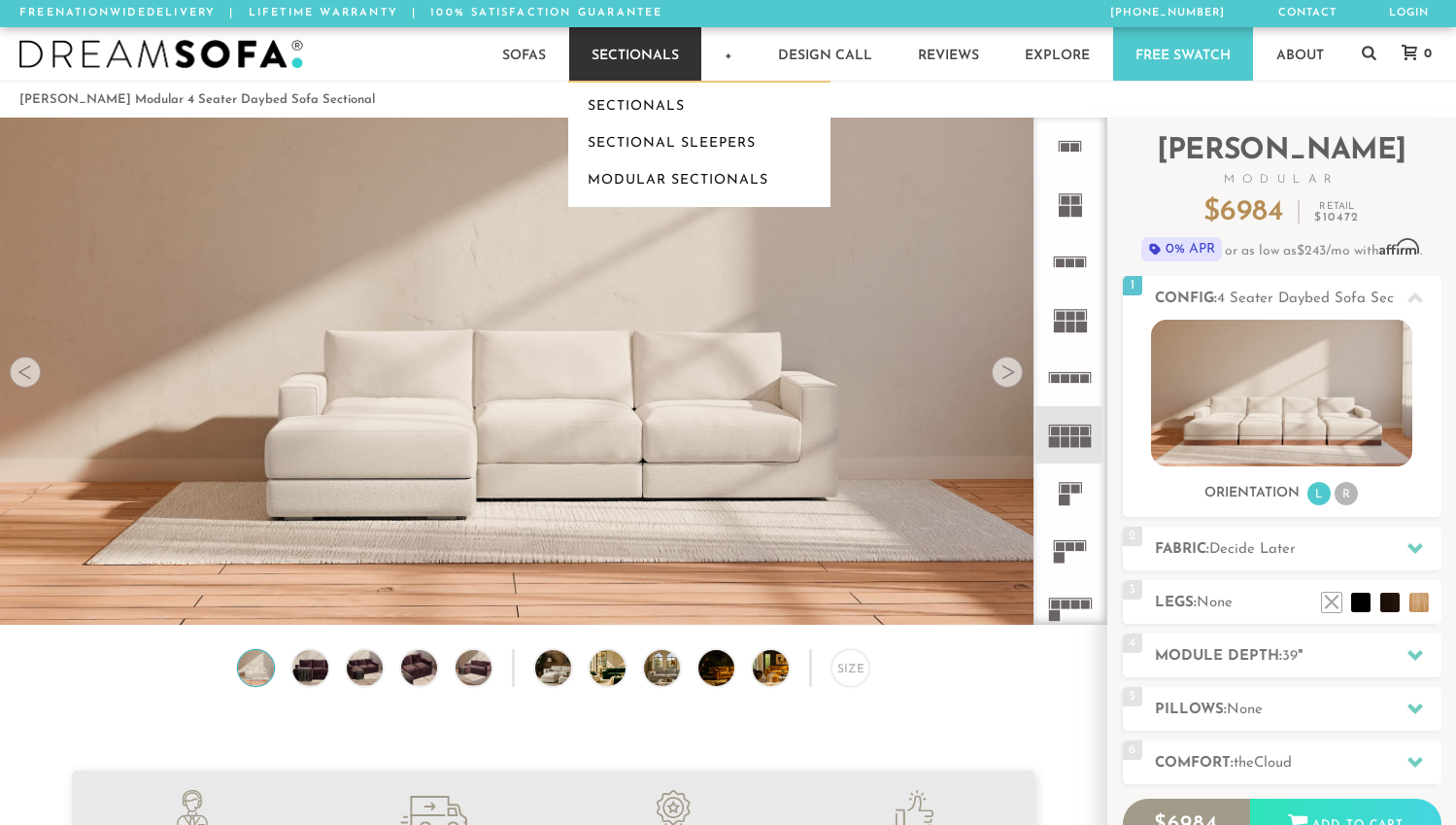
click at [620, 44] on link "Sectionals" at bounding box center [635, 54] width 132 height 53
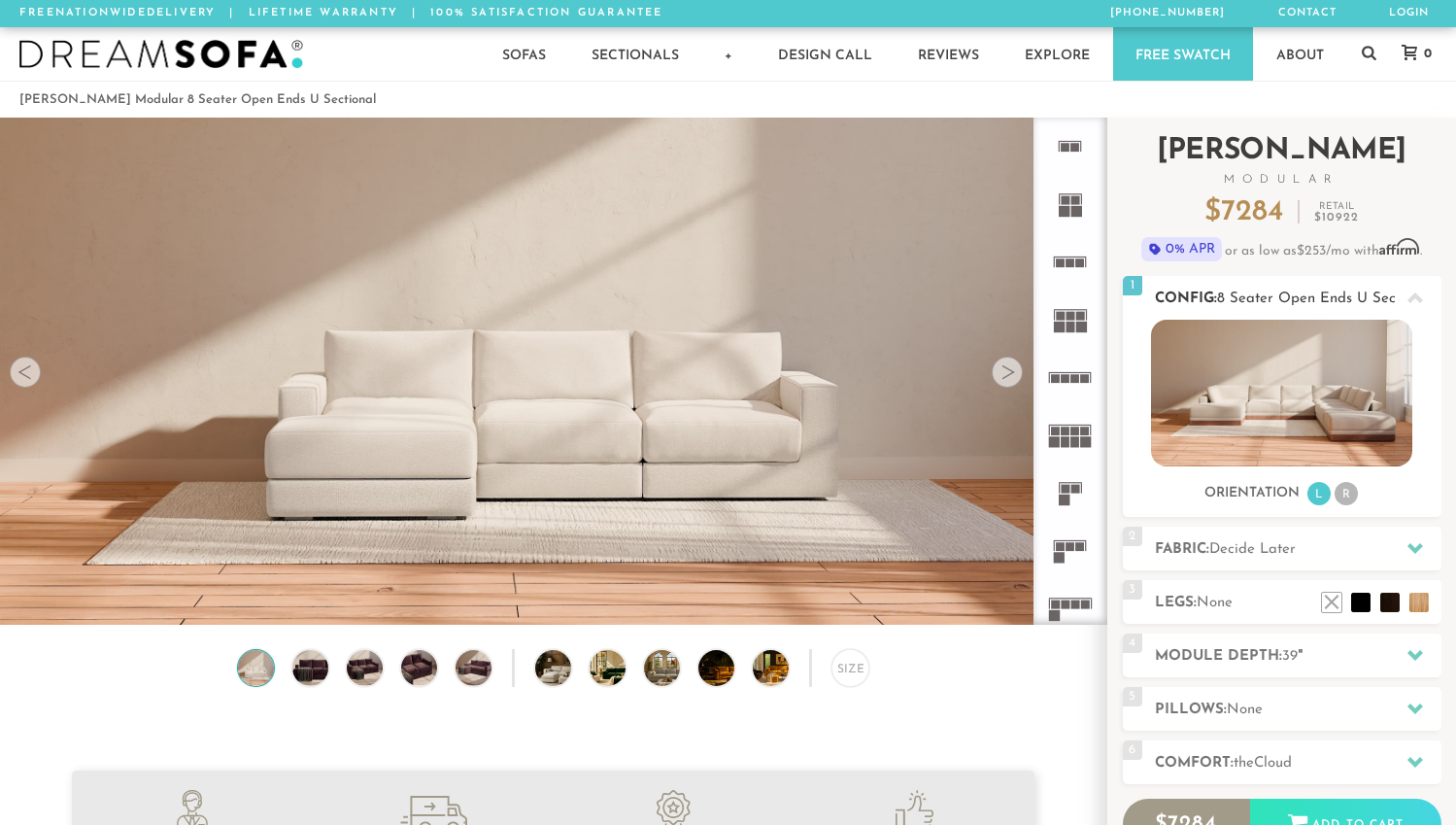
click at [1347, 494] on li "R" at bounding box center [1347, 493] width 24 height 24
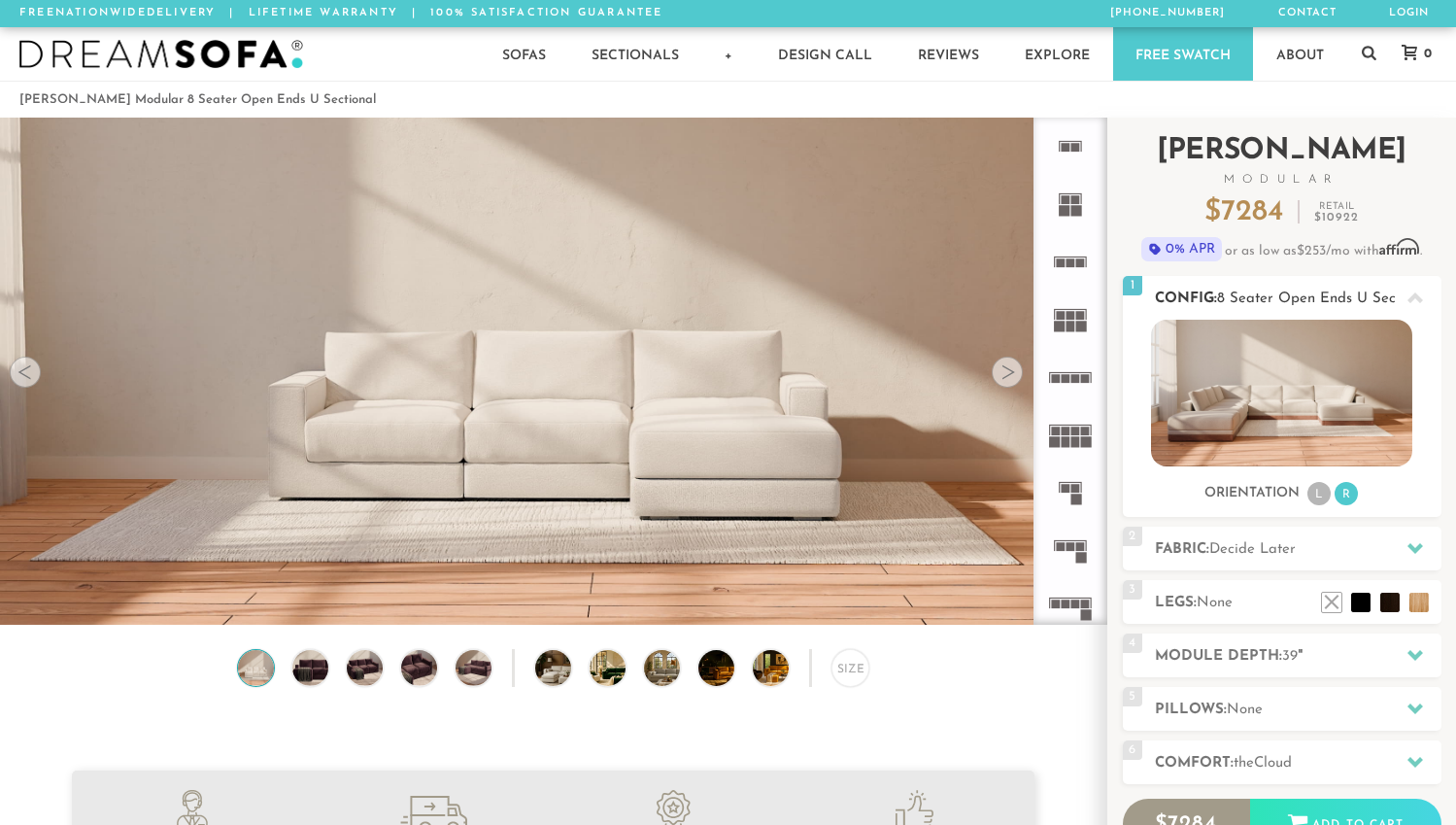
click at [1321, 494] on li "L" at bounding box center [1319, 493] width 24 height 24
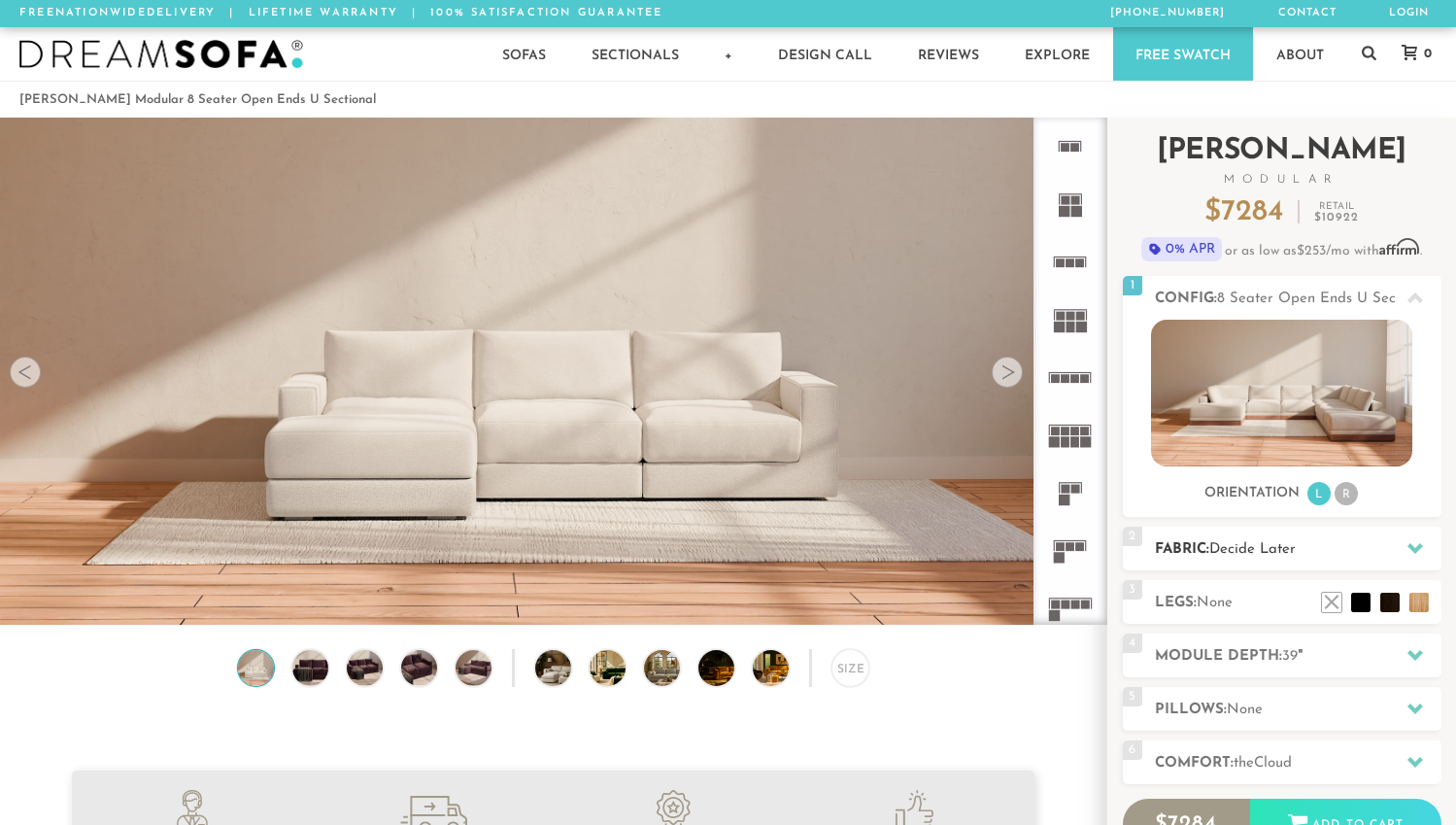
click at [1334, 548] on h2 "Fabric: Decide Later" at bounding box center [1299, 549] width 287 height 23
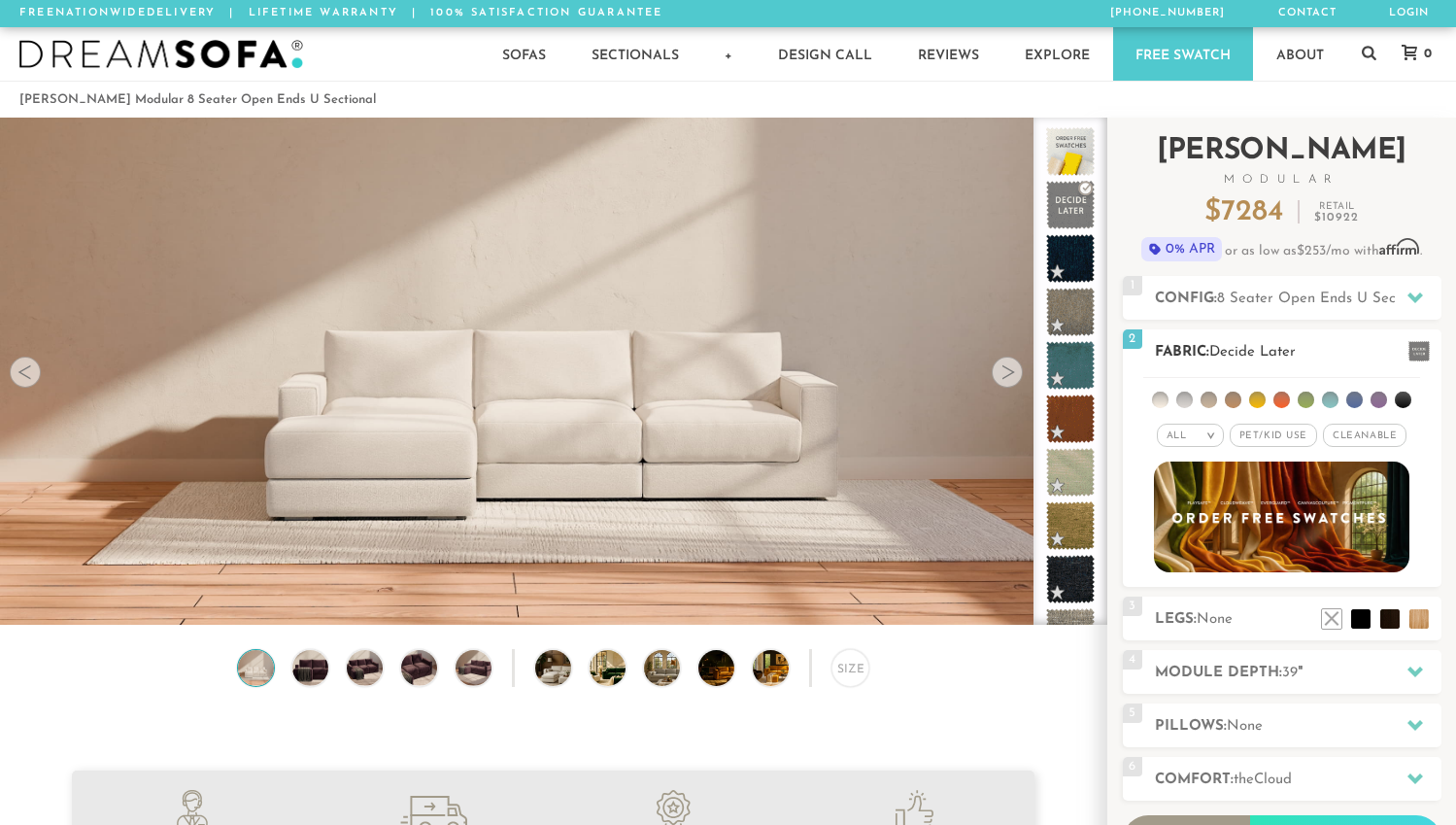
click at [1210, 400] on li at bounding box center [1208, 400] width 17 height 17
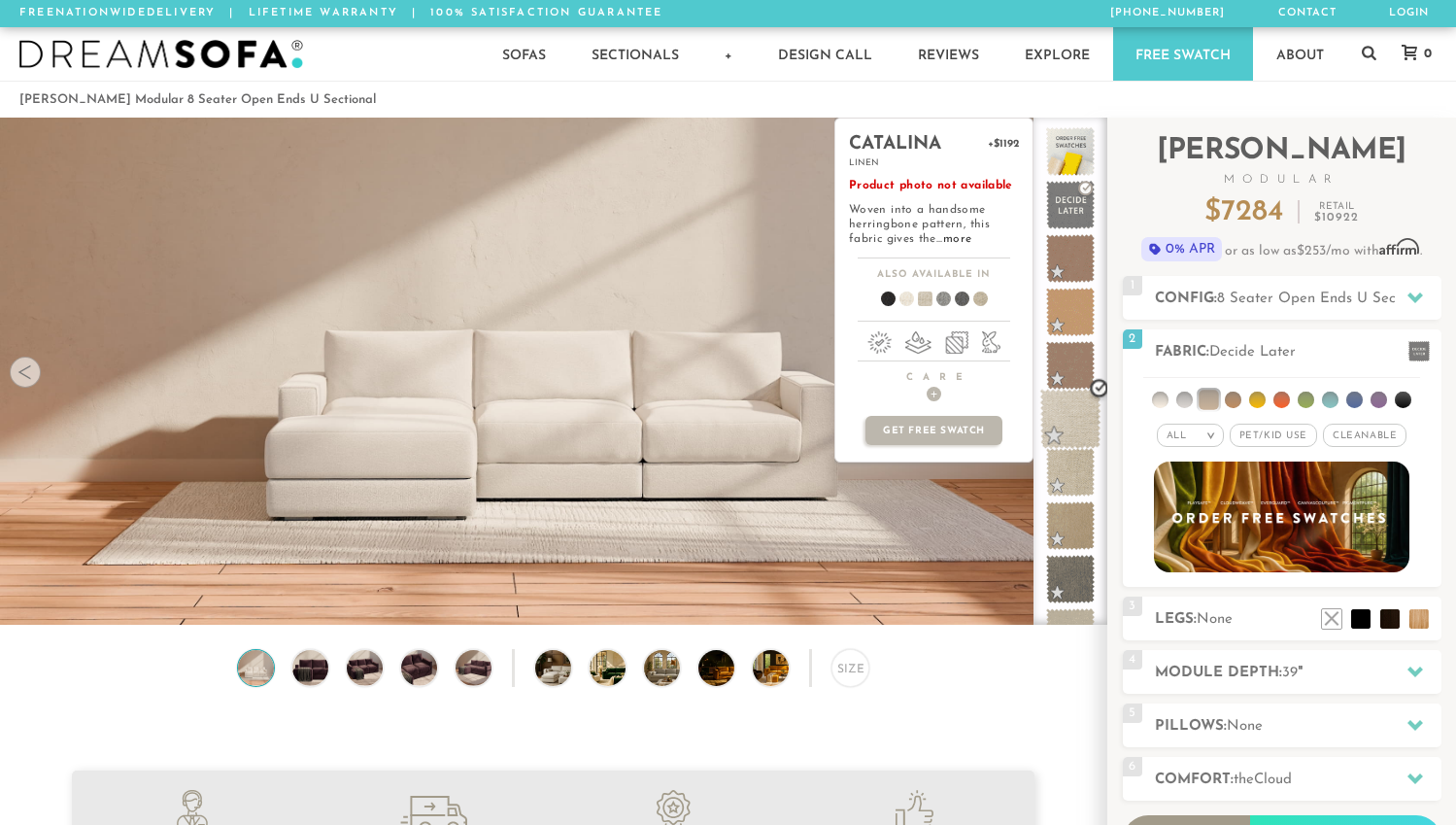
click at [1068, 413] on span at bounding box center [1071, 419] width 61 height 61
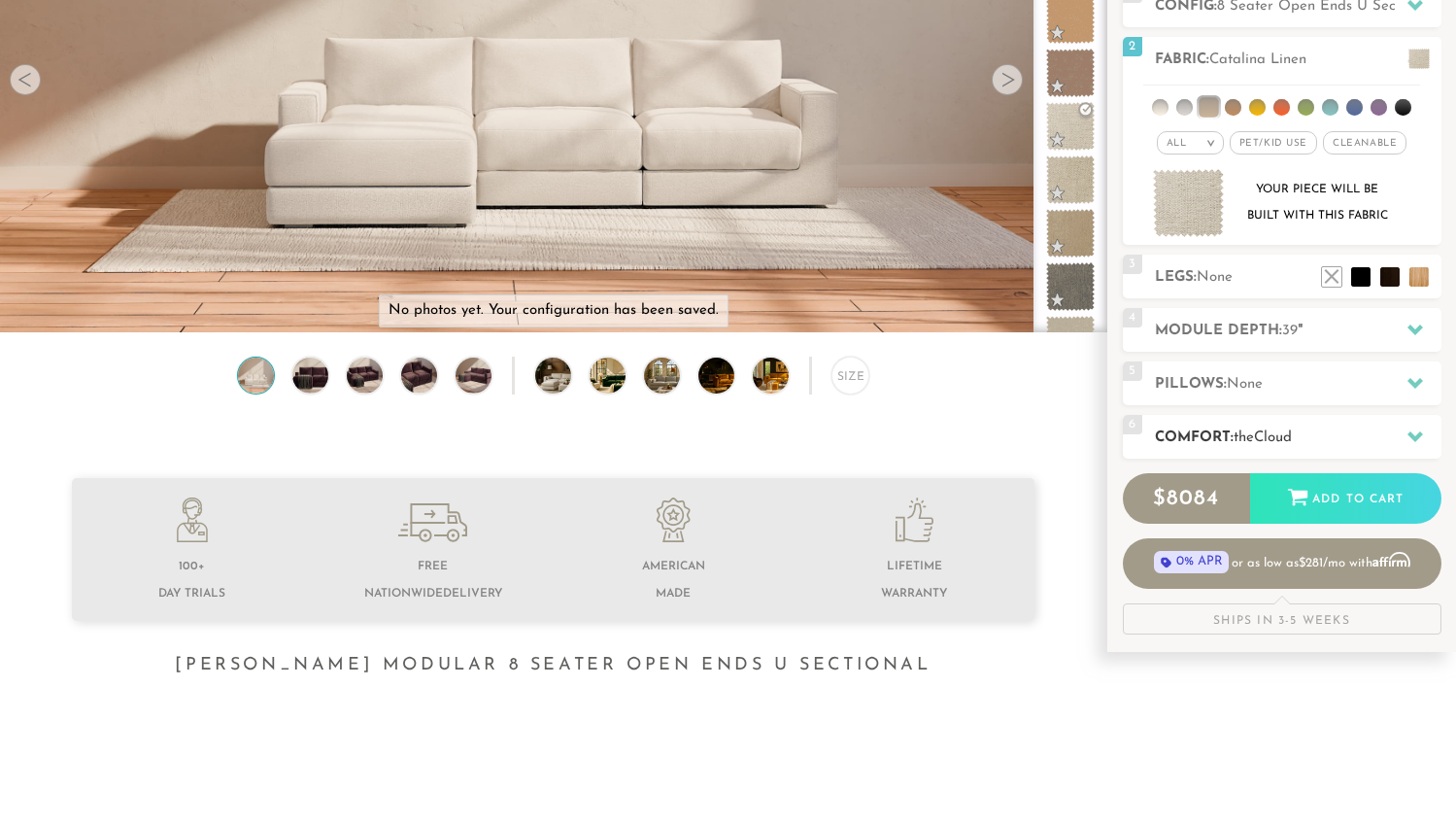
scroll to position [294, 0]
click at [1417, 329] on icon at bounding box center [1416, 328] width 16 height 11
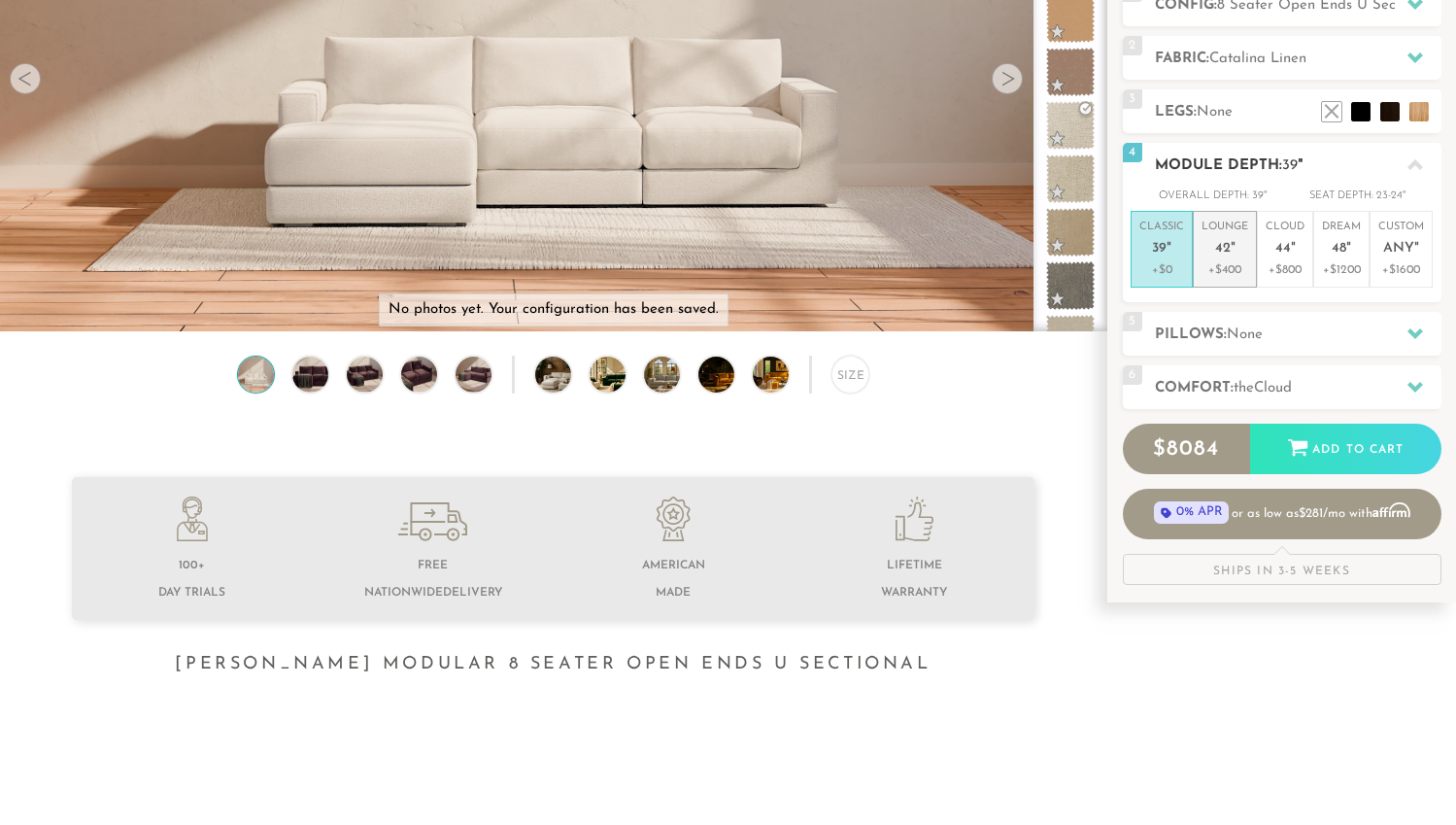
click at [1225, 253] on span "42" at bounding box center [1223, 248] width 16 height 17
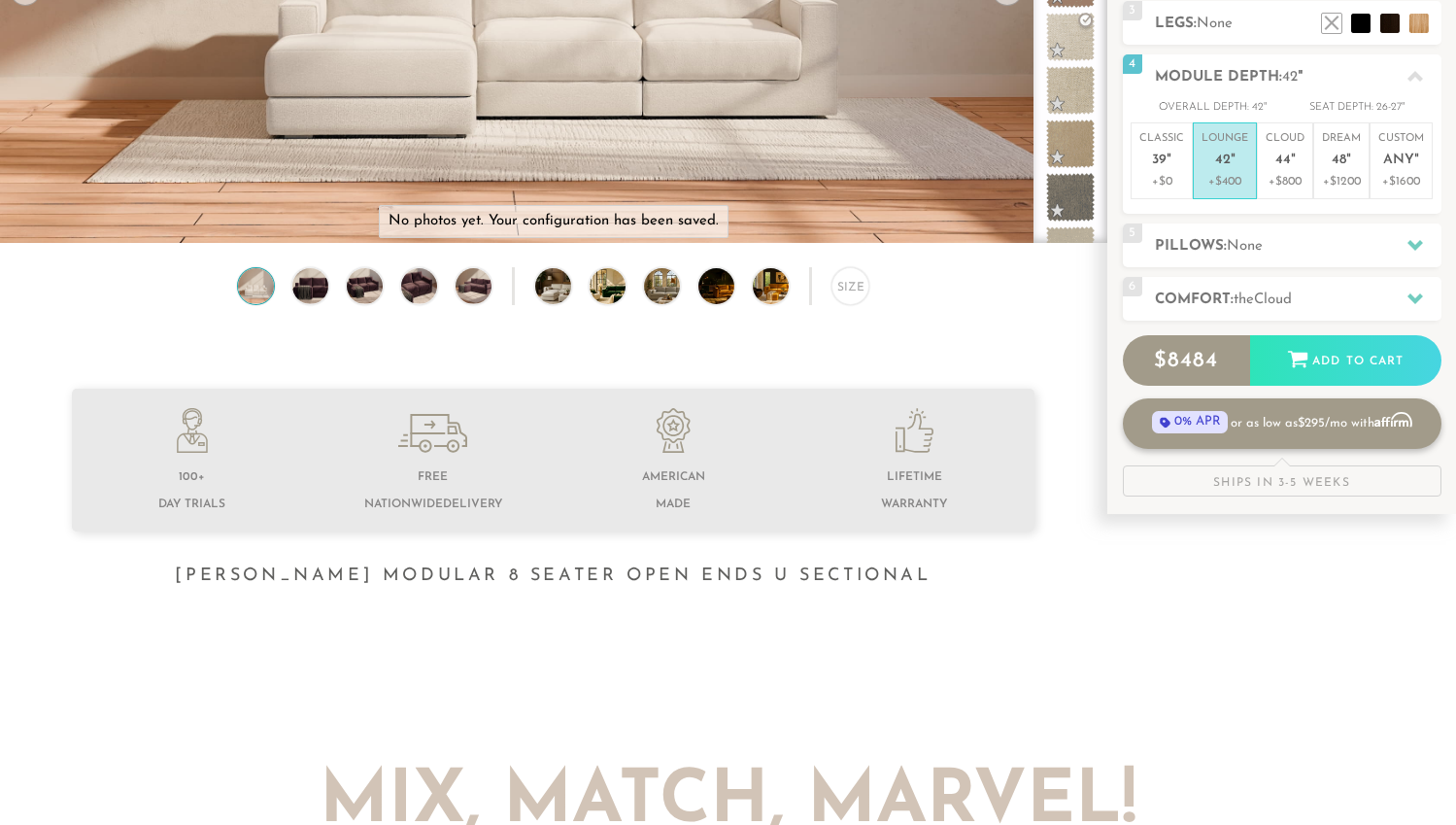
scroll to position [389, 0]
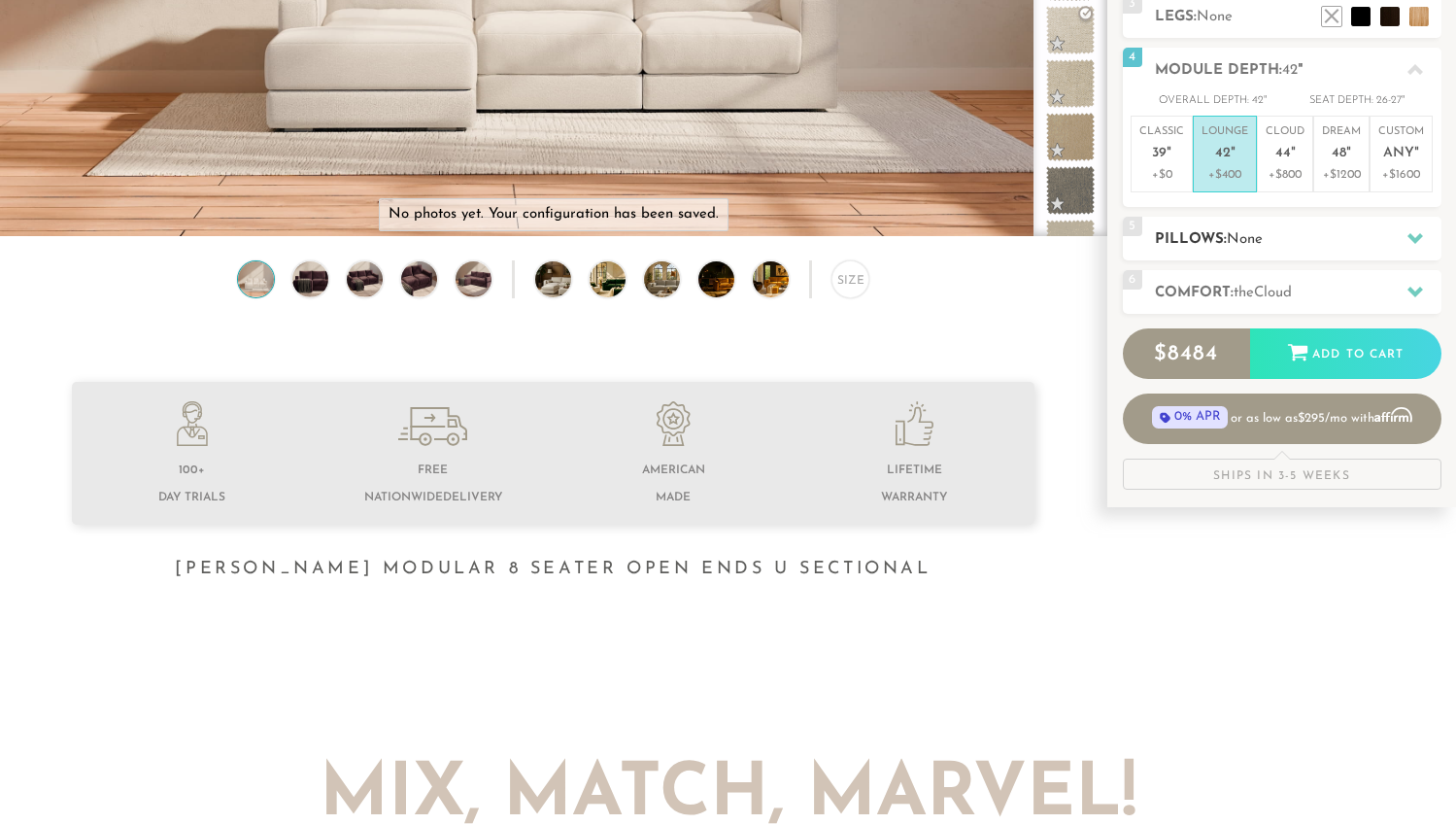
click at [1403, 236] on div at bounding box center [1416, 238] width 41 height 40
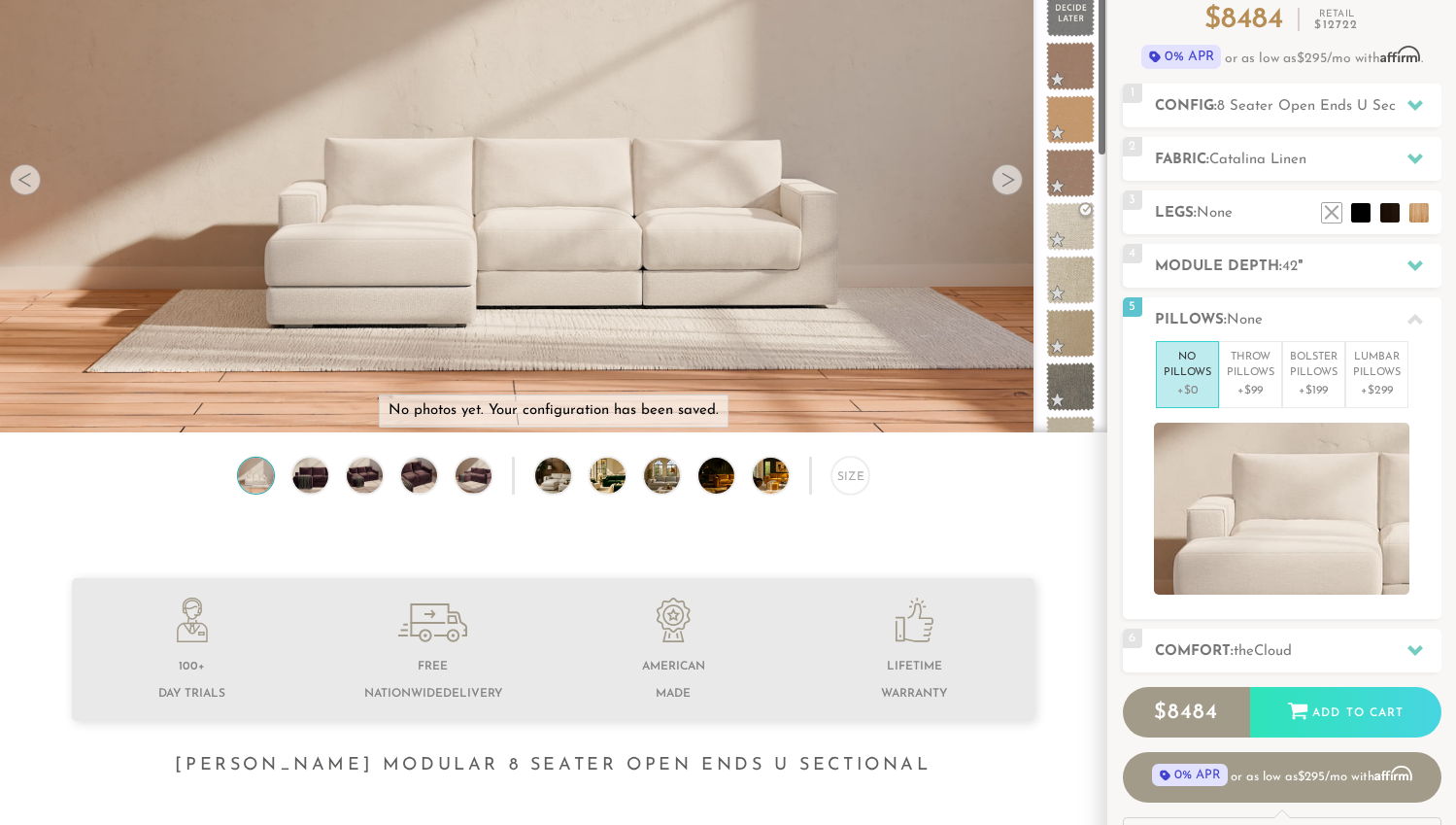
scroll to position [192, 0]
click at [1257, 378] on p "Throw Pillows" at bounding box center [1251, 366] width 47 height 32
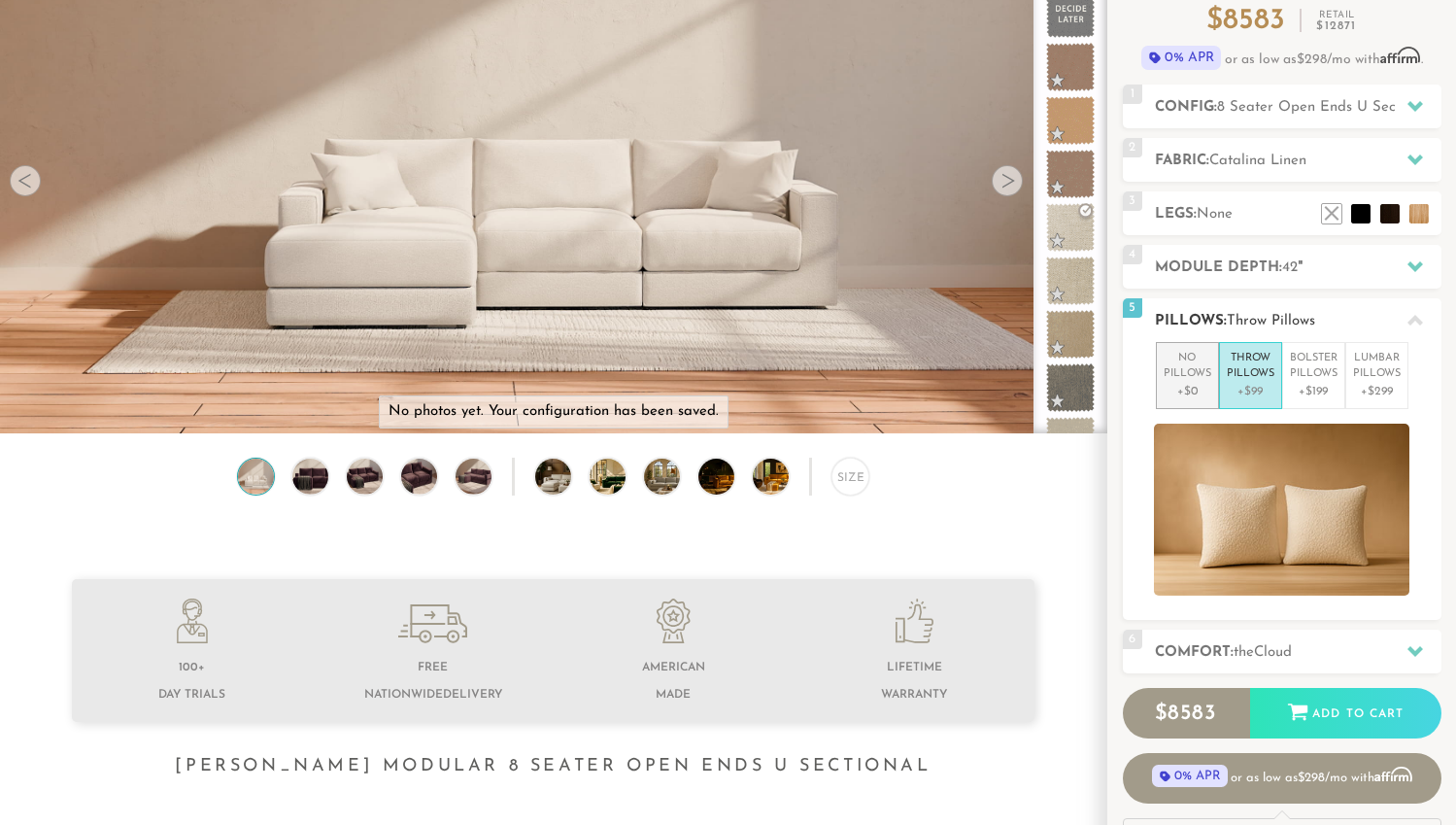
click at [1197, 377] on p "No Pillows" at bounding box center [1188, 366] width 47 height 32
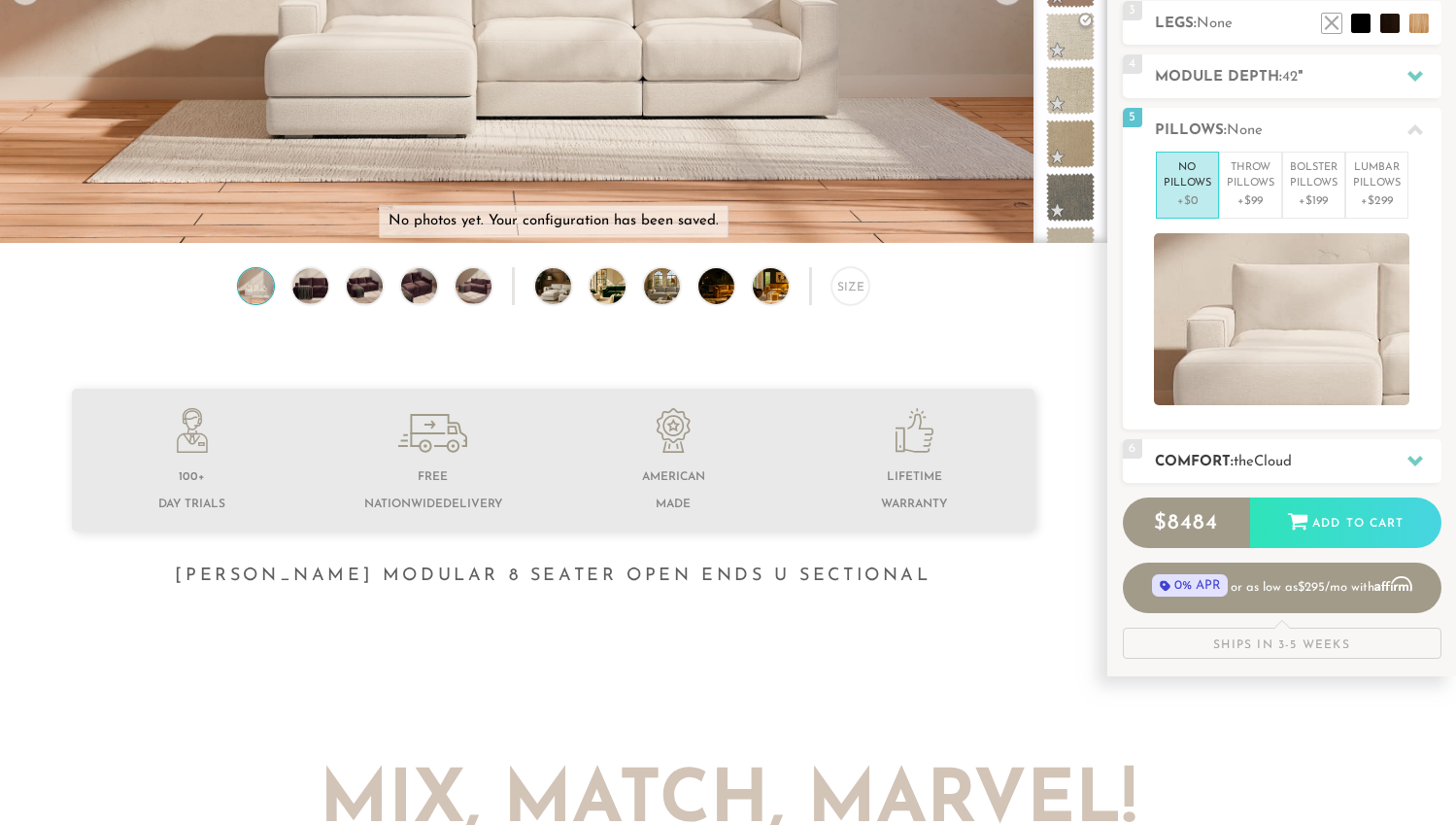
scroll to position [386, 0]
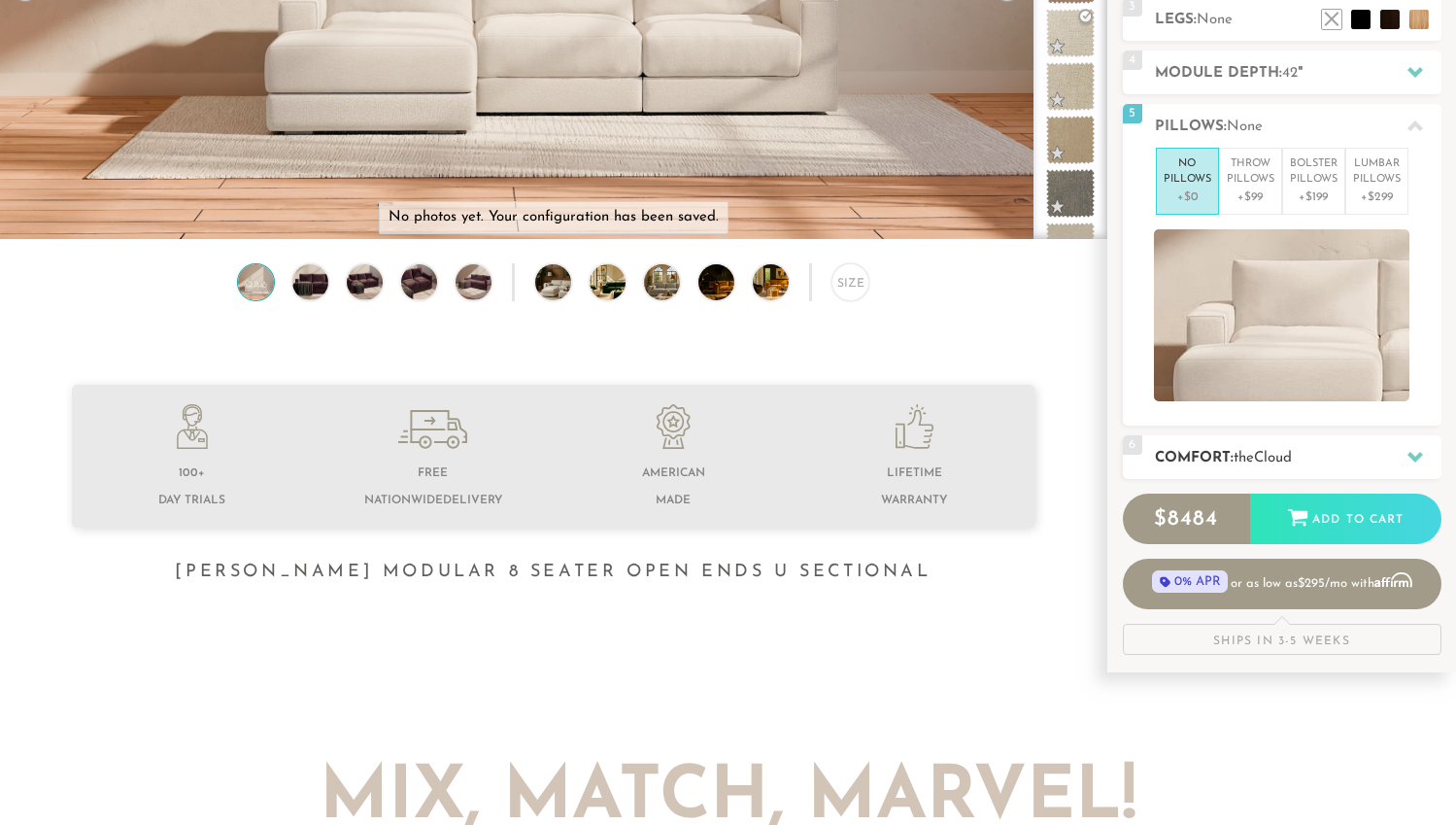
click at [1292, 452] on span "Cloud" at bounding box center [1273, 458] width 38 height 15
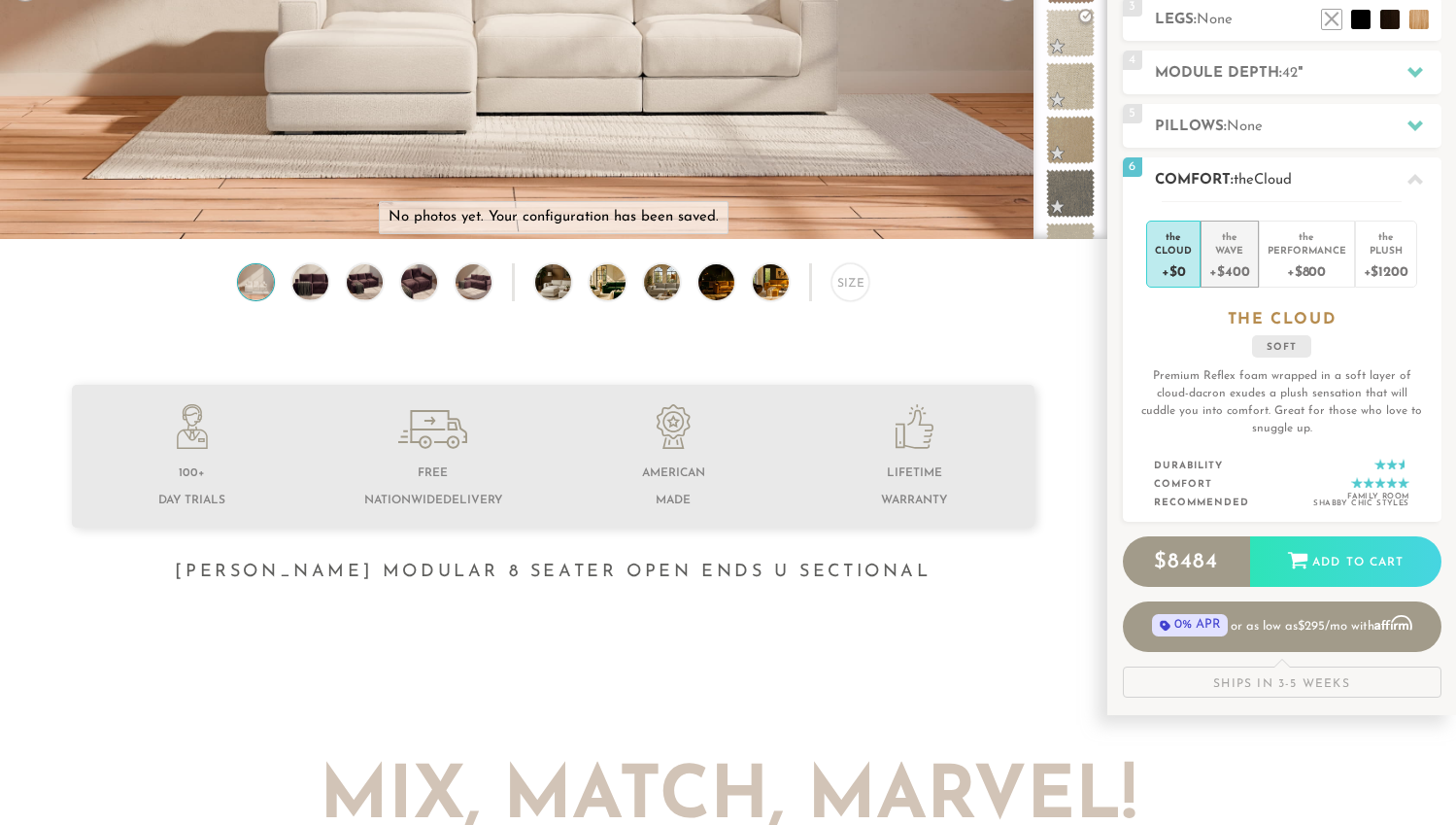
click at [1230, 266] on div "+$400" at bounding box center [1229, 270] width 40 height 28
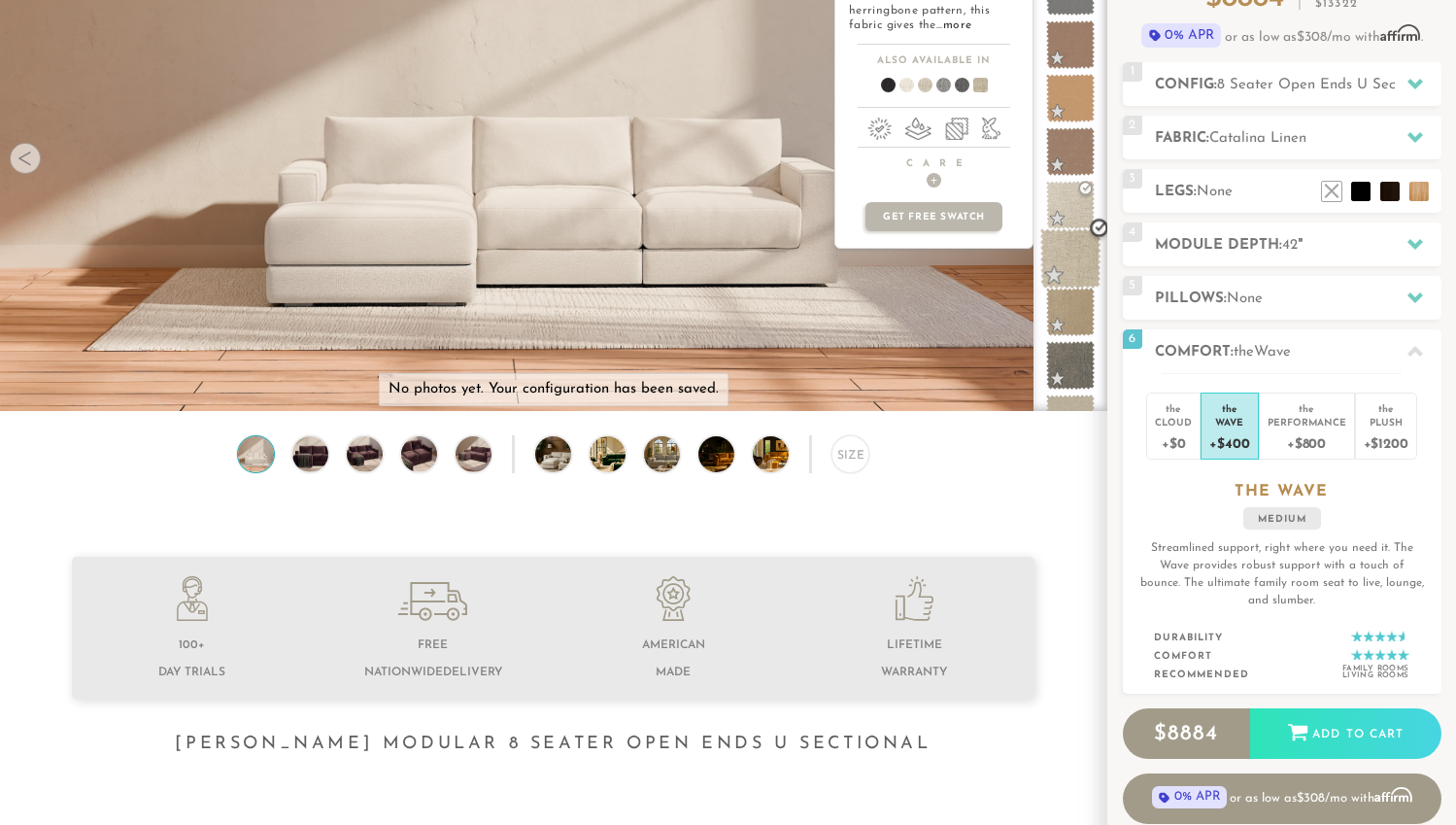
scroll to position [97, 0]
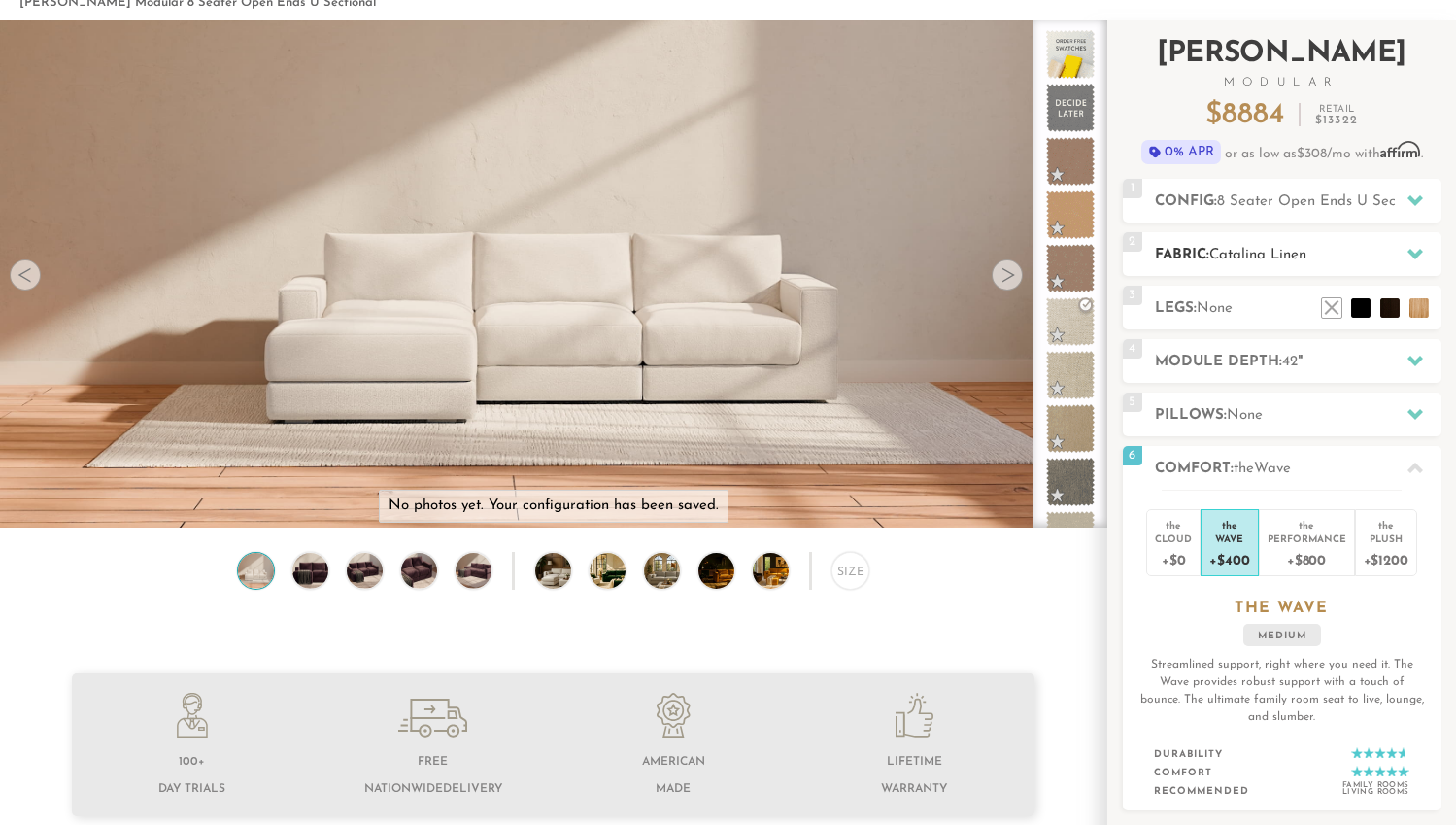
click at [1351, 246] on h2 "Fabric: [PERSON_NAME]" at bounding box center [1299, 254] width 287 height 23
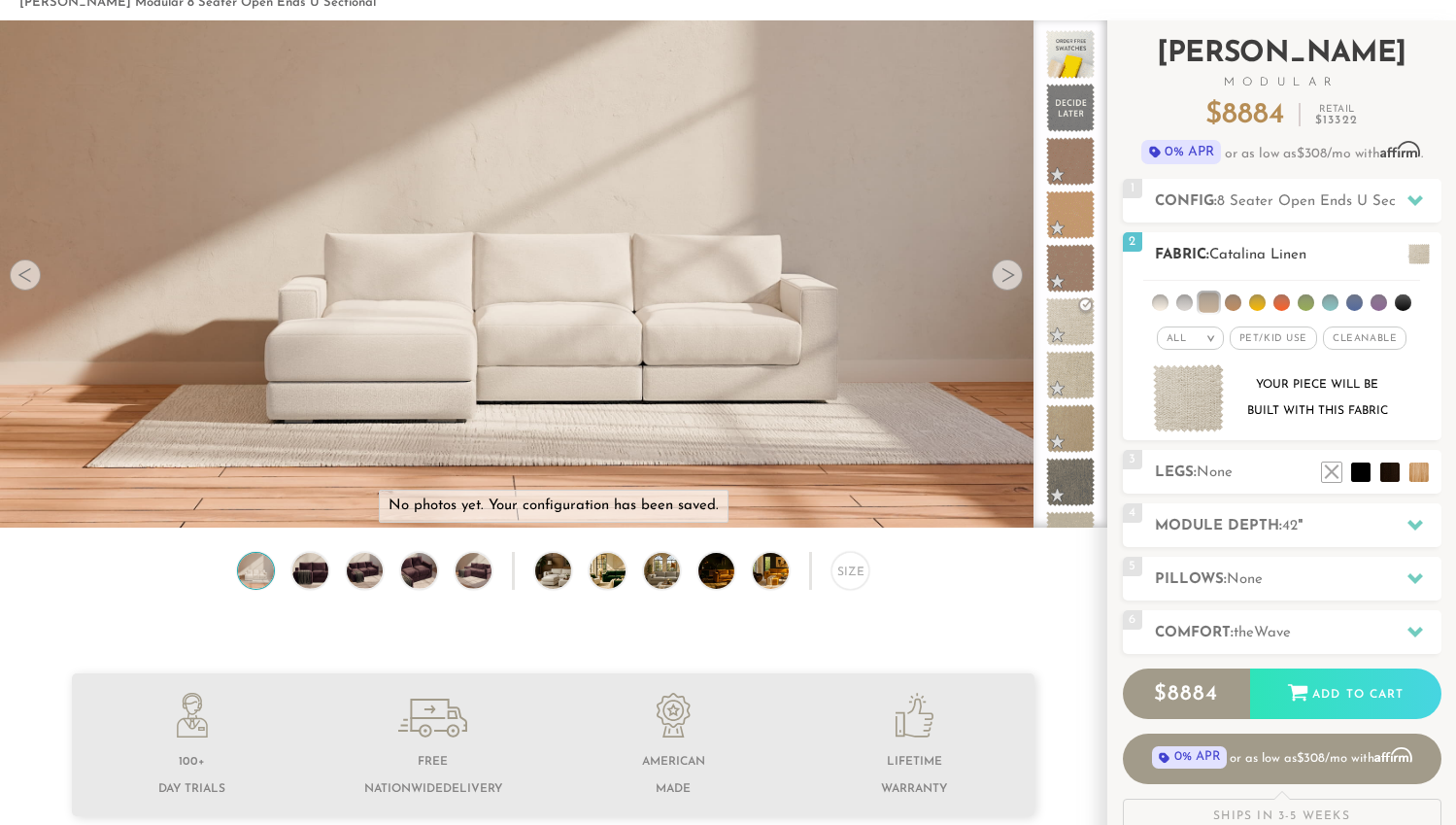
click at [1257, 303] on li at bounding box center [1258, 302] width 17 height 17
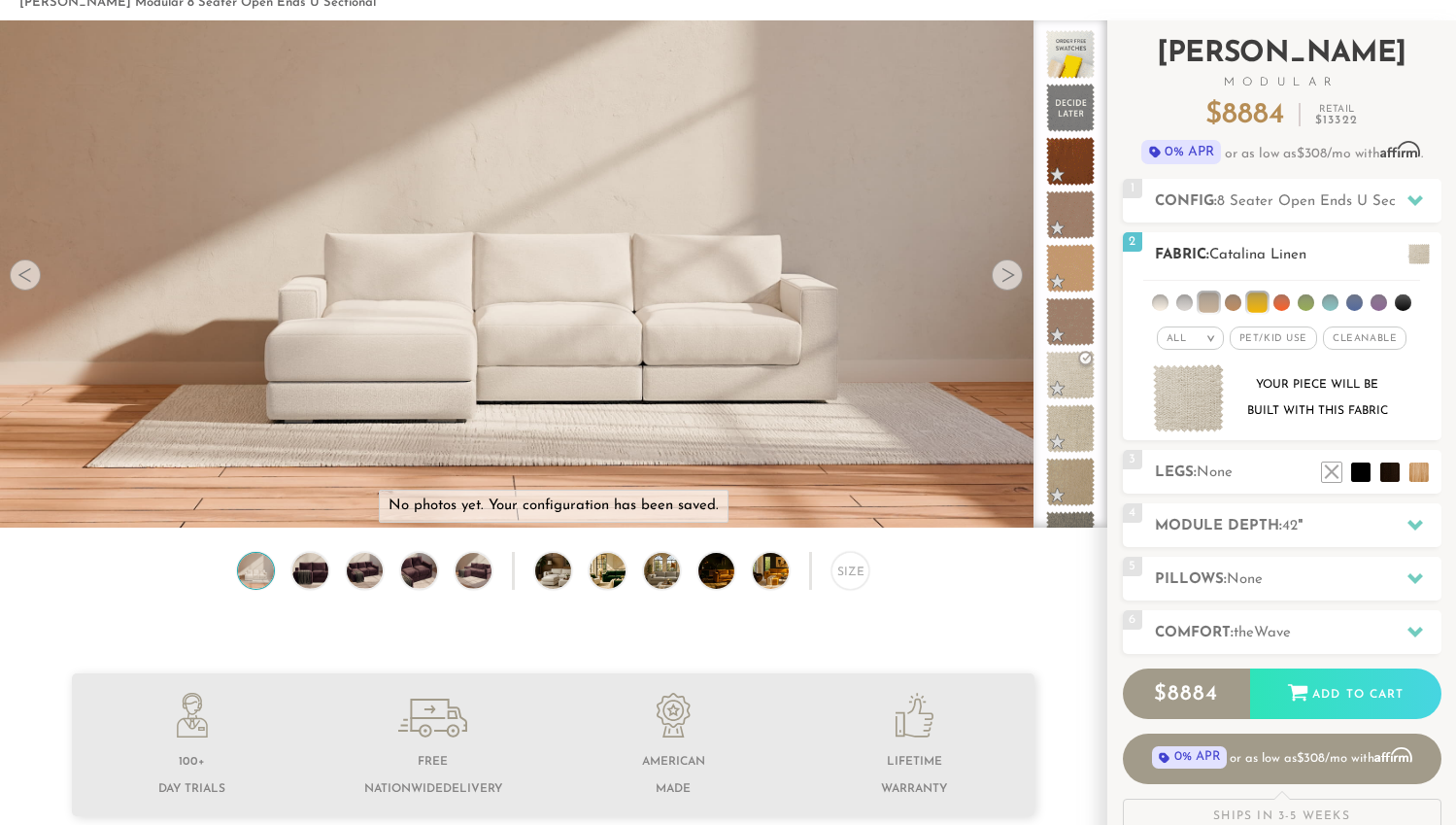
click at [1256, 301] on li at bounding box center [1258, 302] width 20 height 20
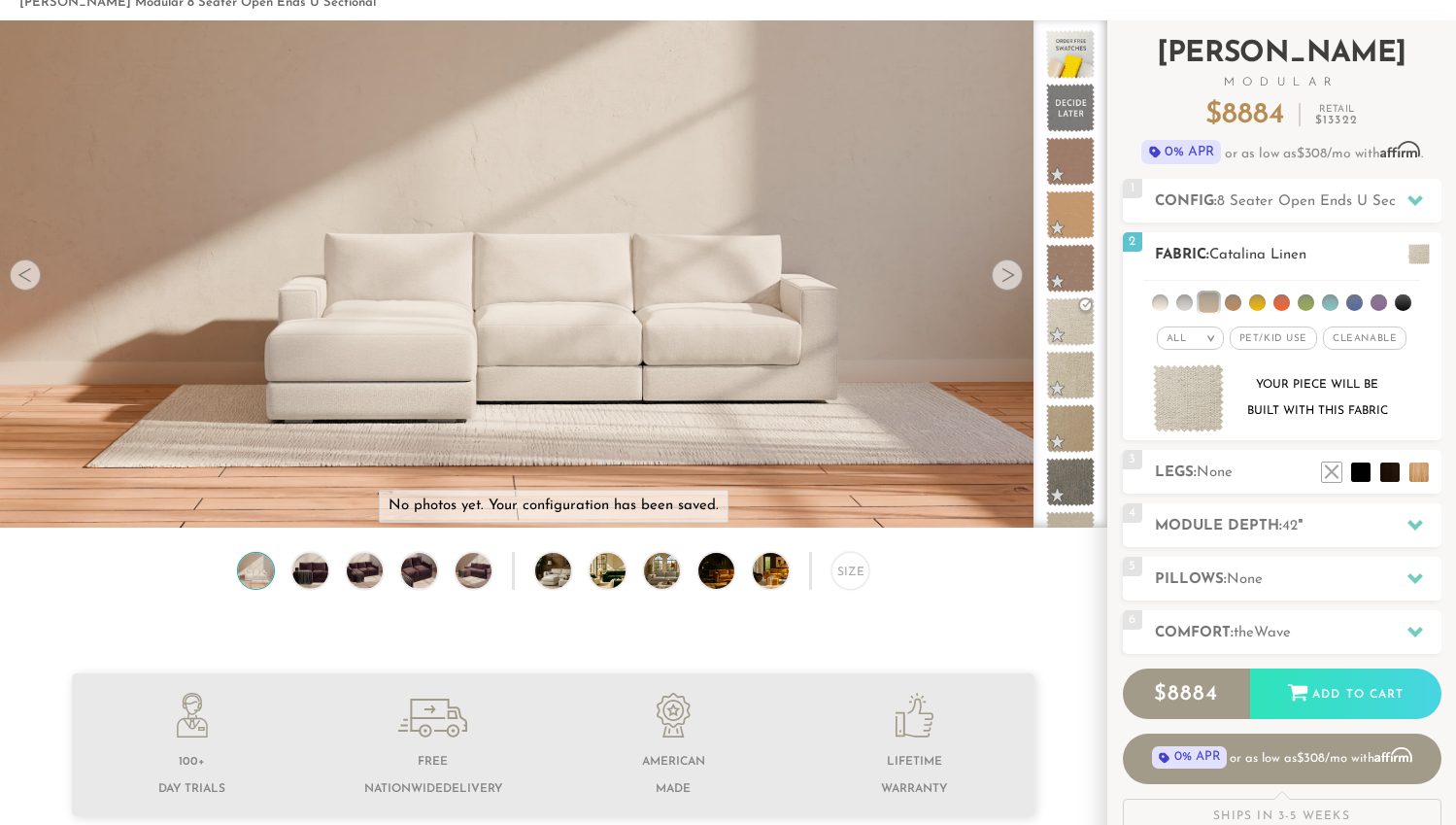
click at [1235, 304] on li at bounding box center [1233, 302] width 17 height 17
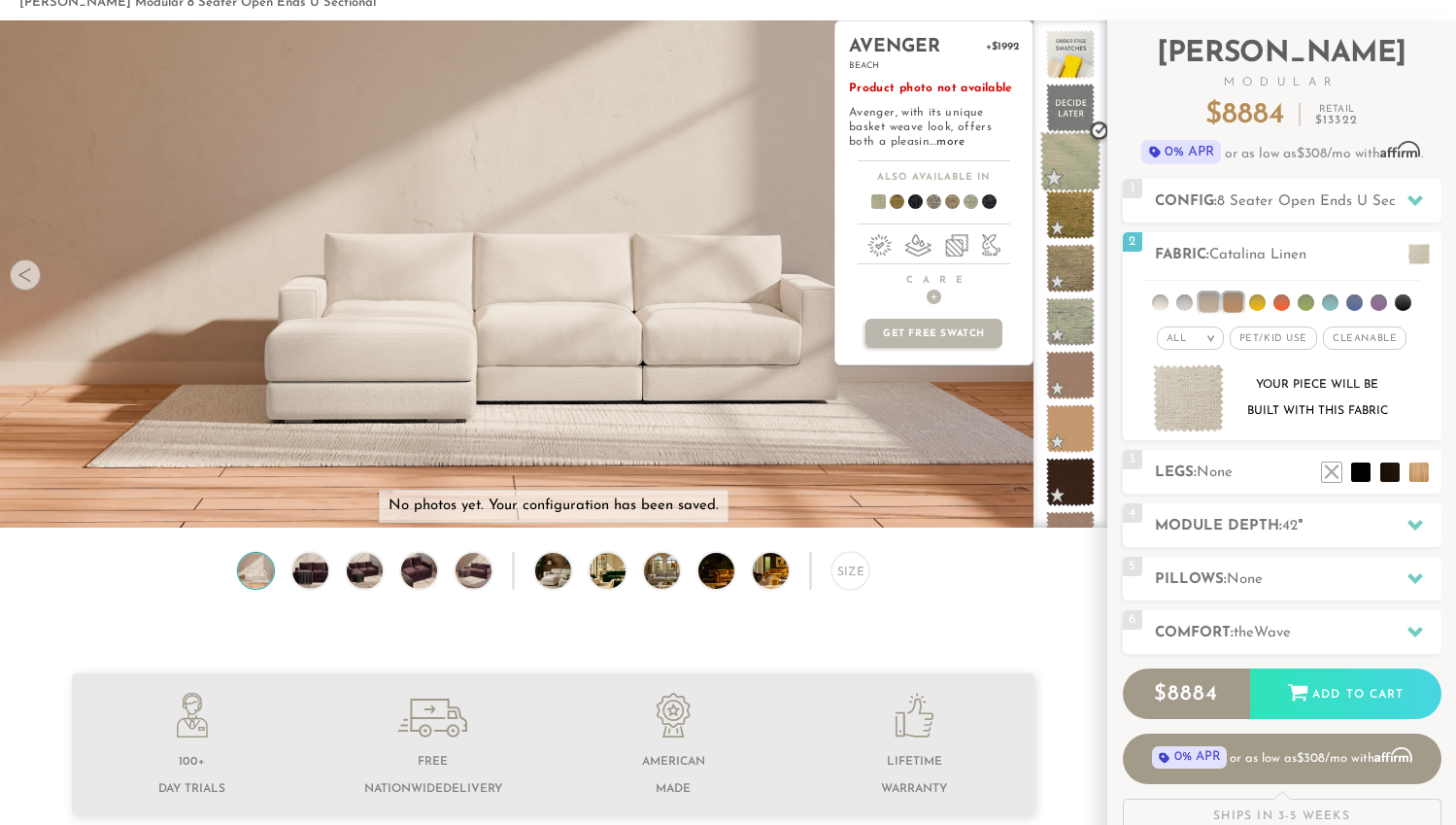
click at [1062, 146] on span at bounding box center [1071, 161] width 61 height 61
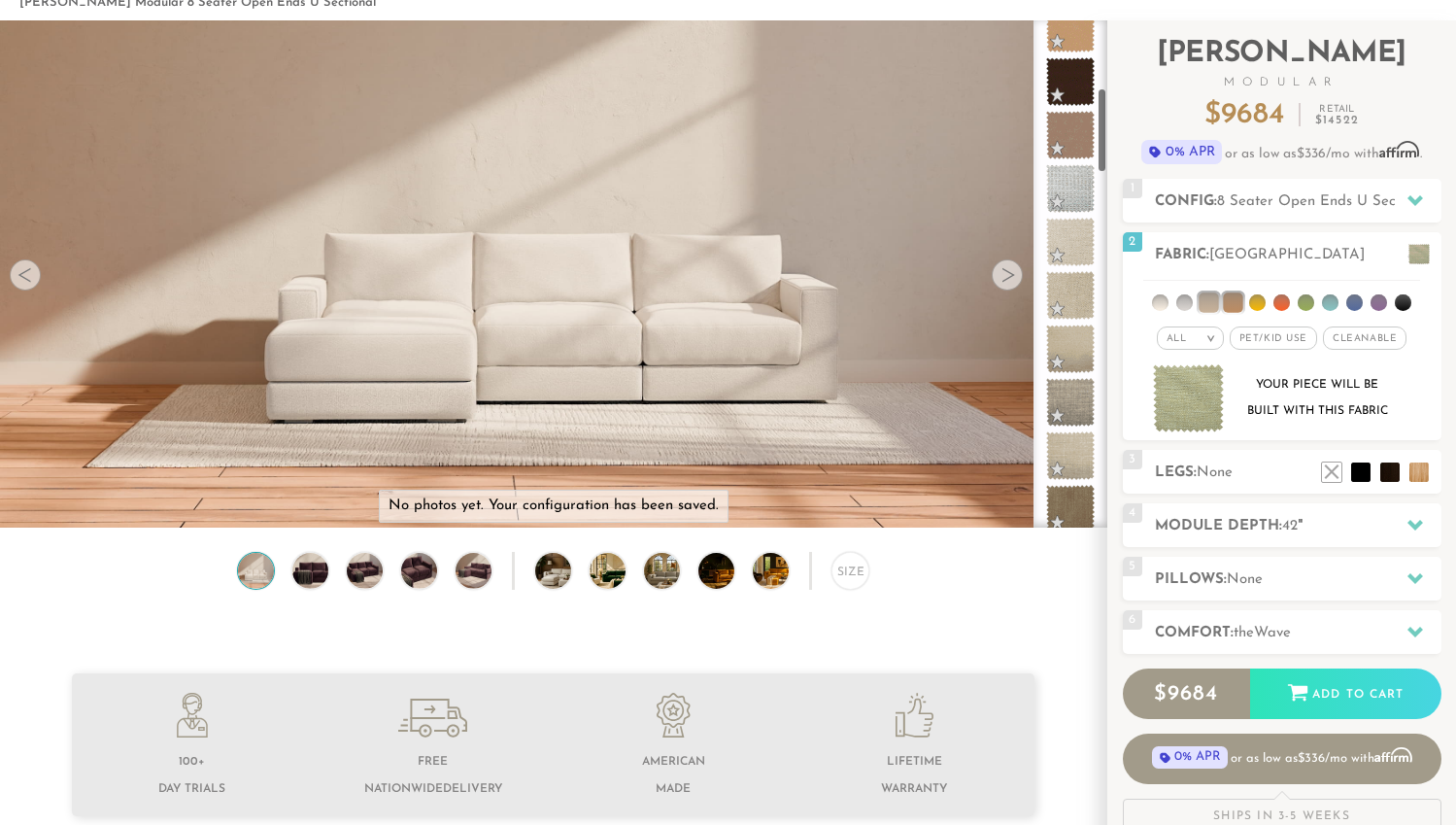
scroll to position [401, 0]
